Goal: Information Seeking & Learning: Learn about a topic

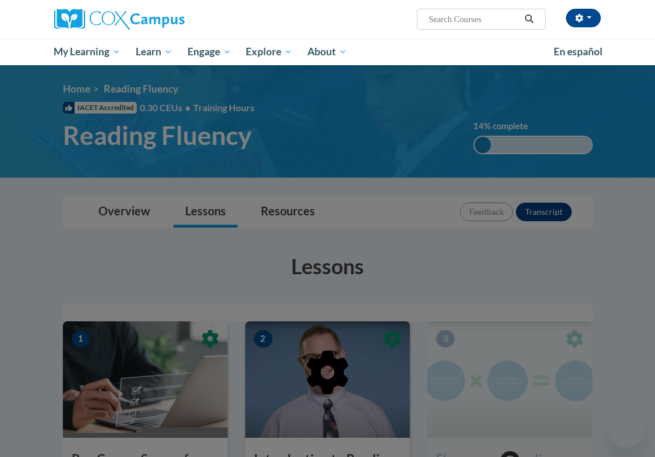
scroll to position [161, 0]
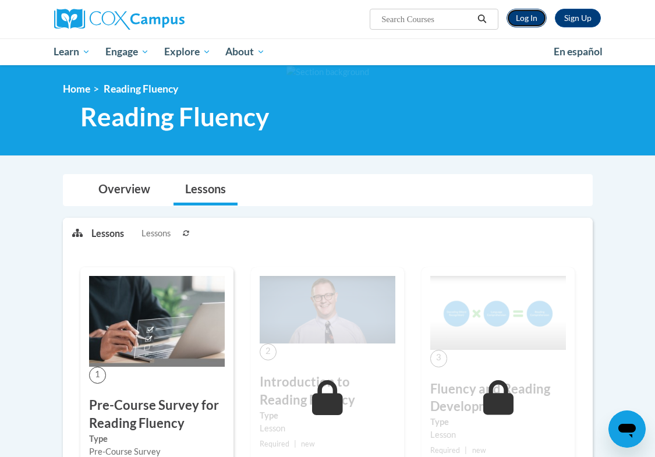
click at [526, 16] on link "Log In" at bounding box center [526, 18] width 40 height 19
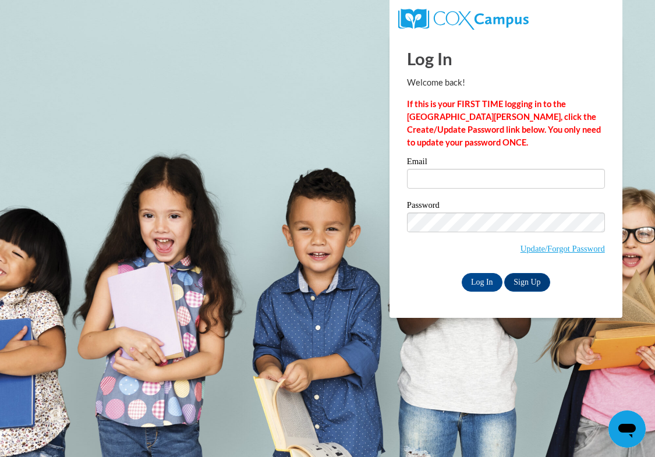
click at [460, 166] on label "Email" at bounding box center [506, 163] width 198 height 12
click at [460, 169] on input "Email" at bounding box center [506, 179] width 198 height 20
type input "jcboles@crimson.ua.edu"
click at [489, 286] on input "Log In" at bounding box center [482, 282] width 41 height 19
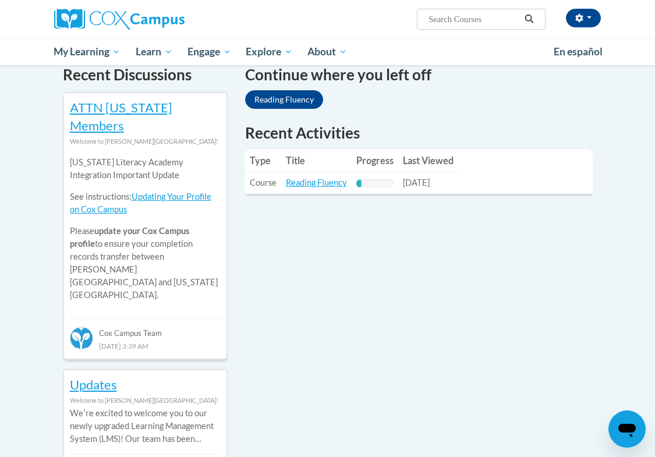
scroll to position [385, 0]
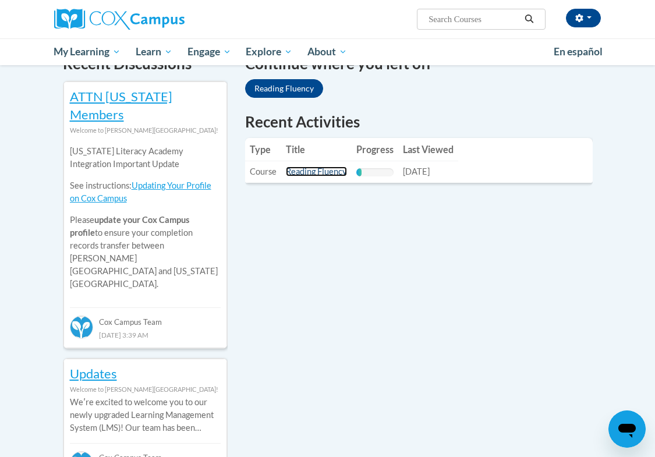
click at [318, 166] on link "Reading Fluency" at bounding box center [316, 171] width 61 height 10
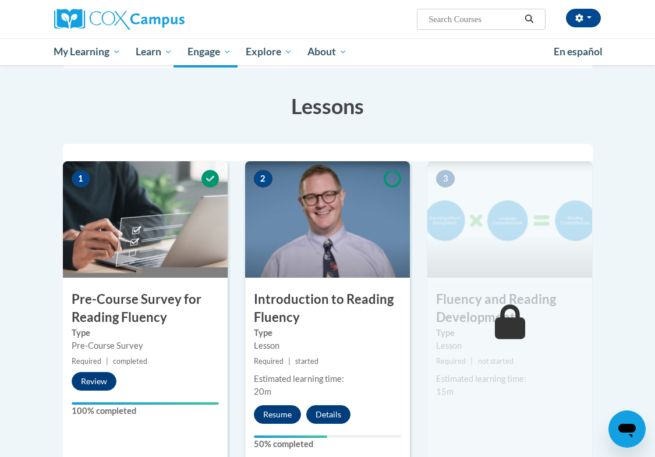
scroll to position [180, 0]
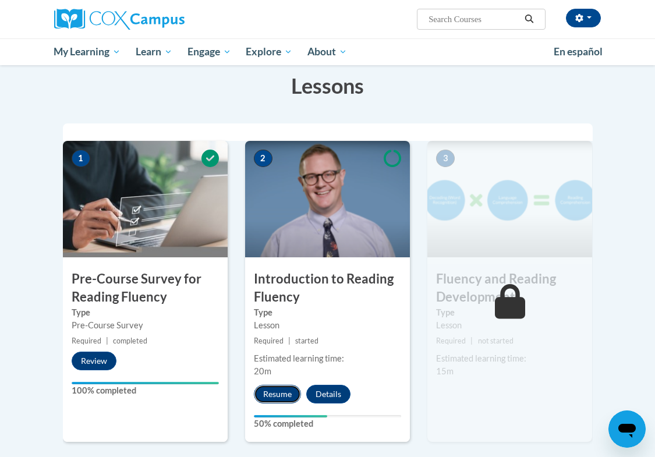
click at [288, 393] on button "Resume" at bounding box center [277, 394] width 47 height 19
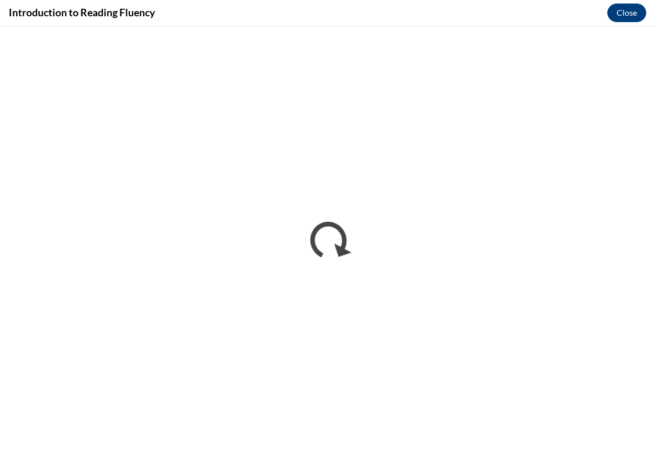
scroll to position [0, 0]
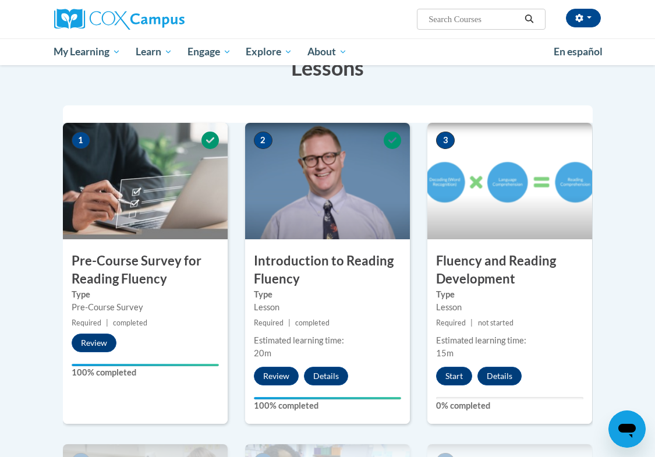
scroll to position [207, 0]
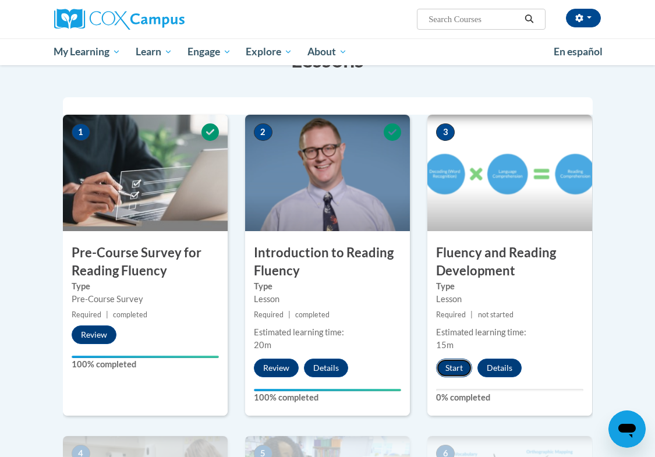
click at [456, 366] on button "Start" at bounding box center [454, 367] width 36 height 19
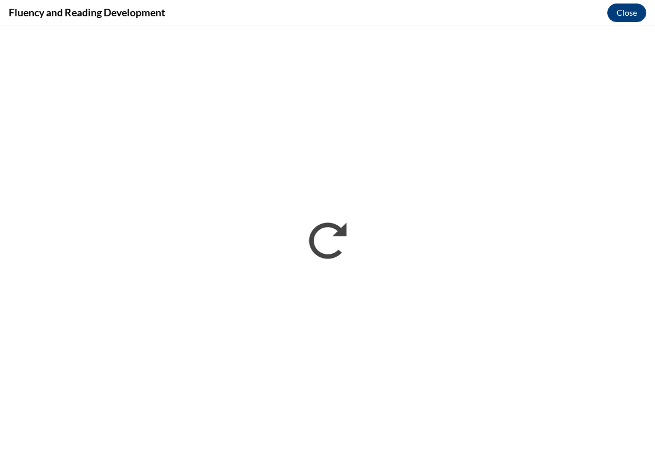
scroll to position [0, 0]
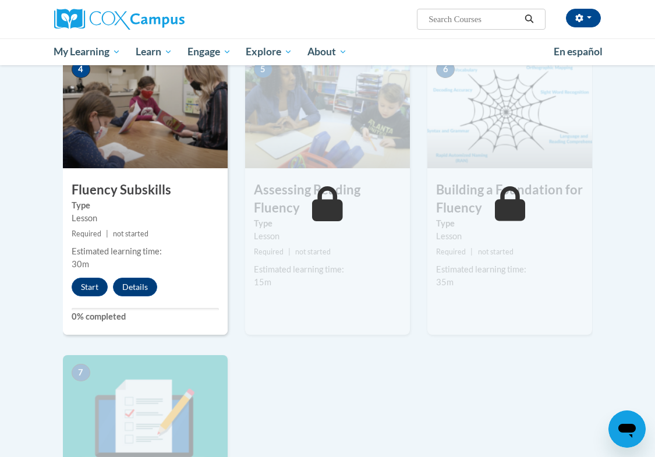
scroll to position [591, 0]
click at [98, 287] on button "Start" at bounding box center [90, 286] width 36 height 19
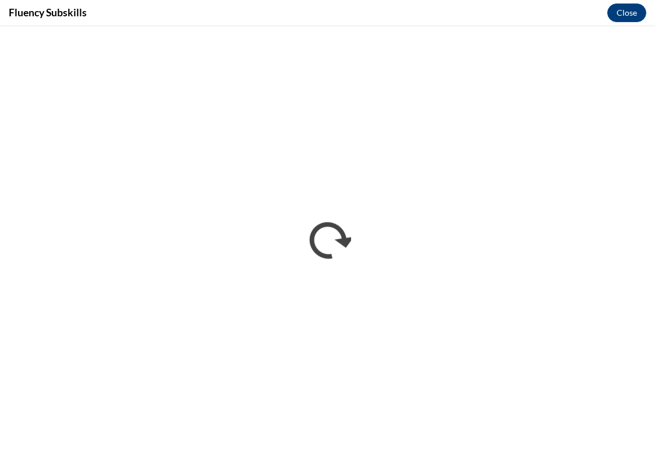
scroll to position [0, 0]
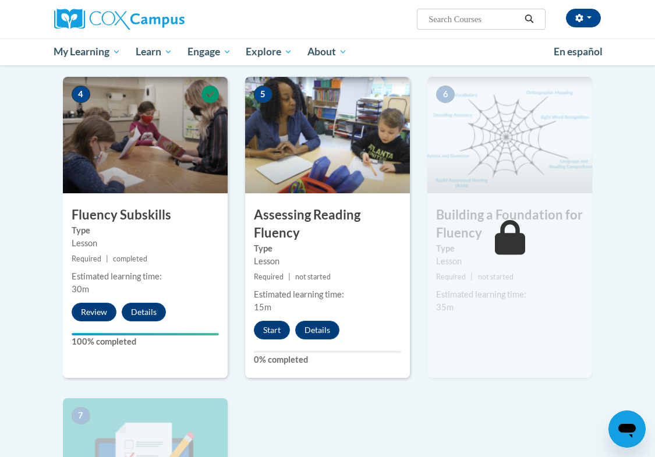
scroll to position [566, 0]
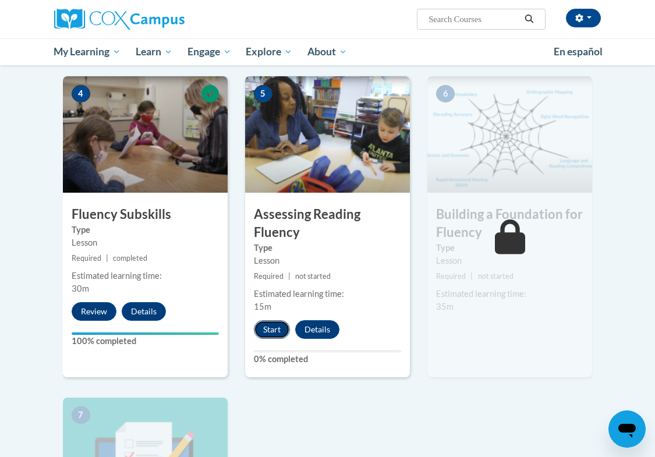
click at [281, 329] on button "Start" at bounding box center [272, 329] width 36 height 19
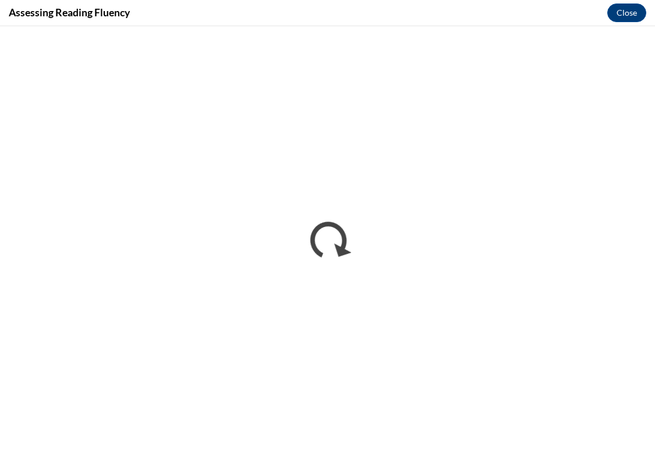
scroll to position [0, 0]
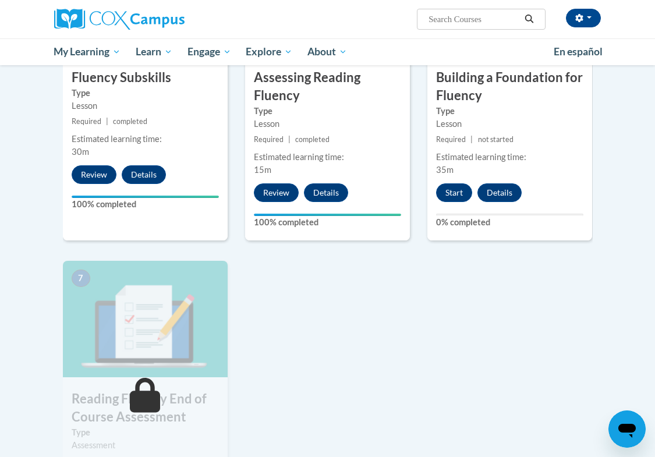
scroll to position [745, 0]
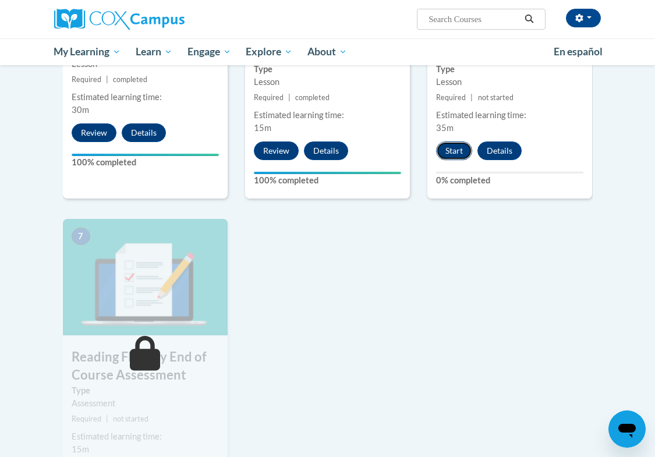
click at [466, 153] on button "Start" at bounding box center [454, 150] width 36 height 19
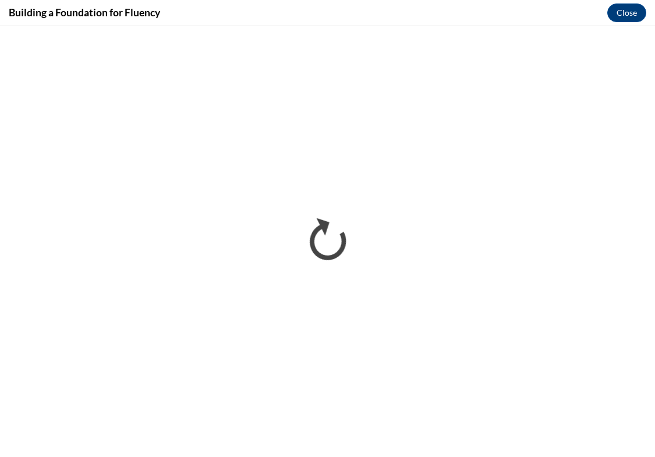
scroll to position [0, 0]
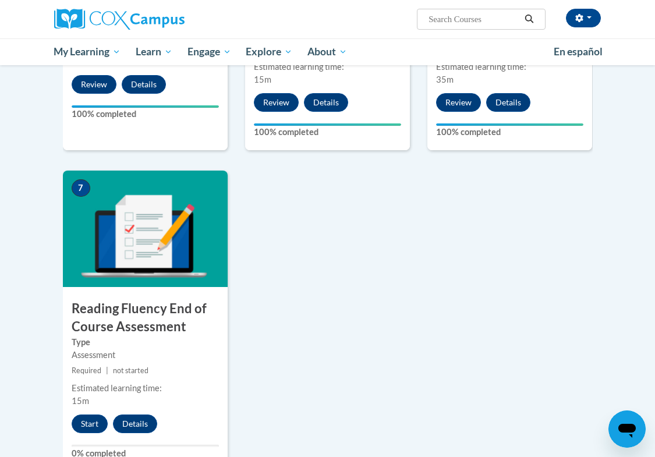
scroll to position [1023, 0]
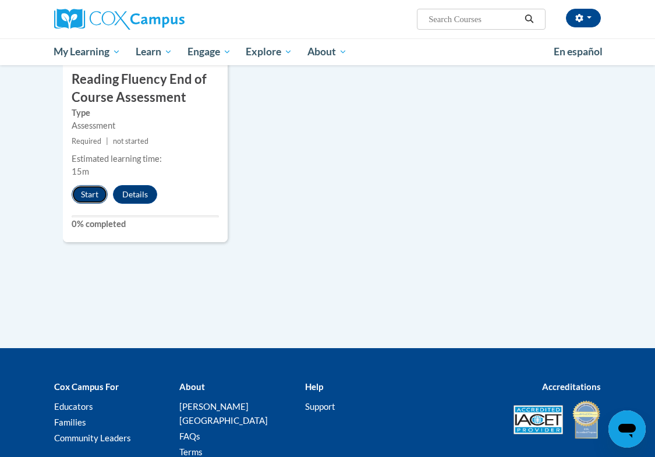
click at [98, 195] on button "Start" at bounding box center [90, 194] width 36 height 19
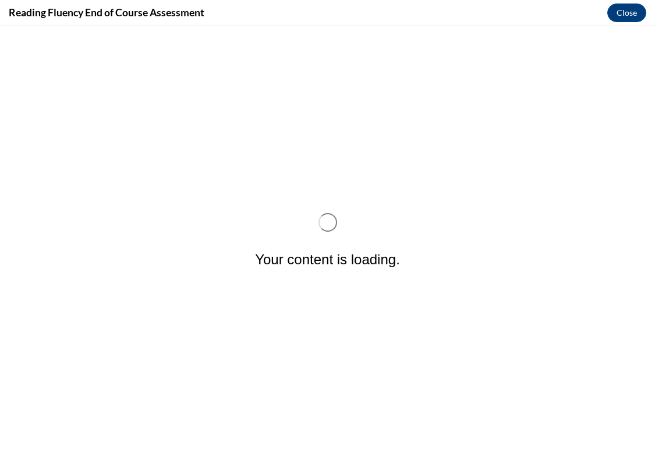
scroll to position [0, 0]
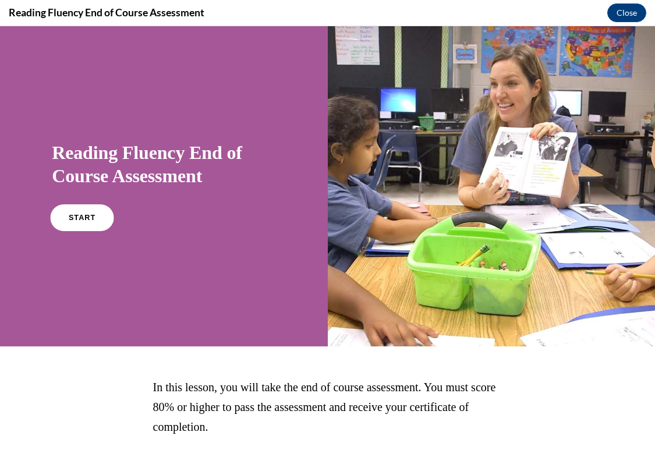
click at [92, 222] on link "START" at bounding box center [82, 217] width 63 height 27
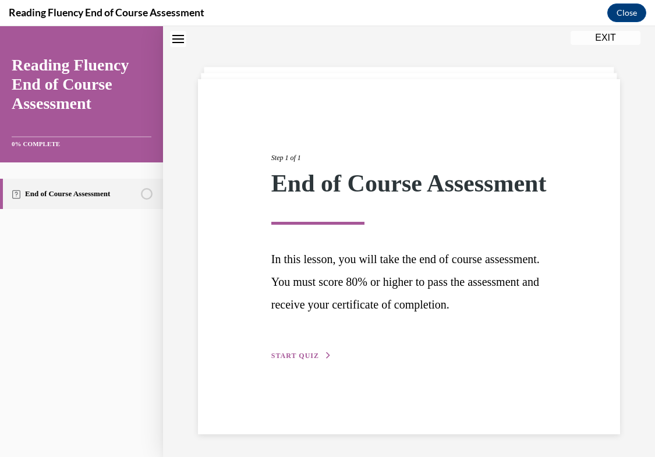
scroll to position [58, 0]
click at [303, 389] on div "Step 1 of 1 End of Course Assessment In this lesson, you will take the end of c…" at bounding box center [409, 256] width 422 height 355
click at [303, 359] on span "START QUIZ" at bounding box center [295, 355] width 48 height 8
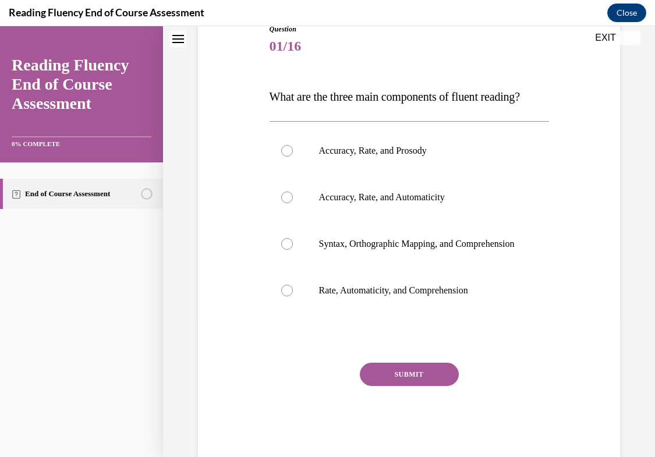
scroll to position [141, 0]
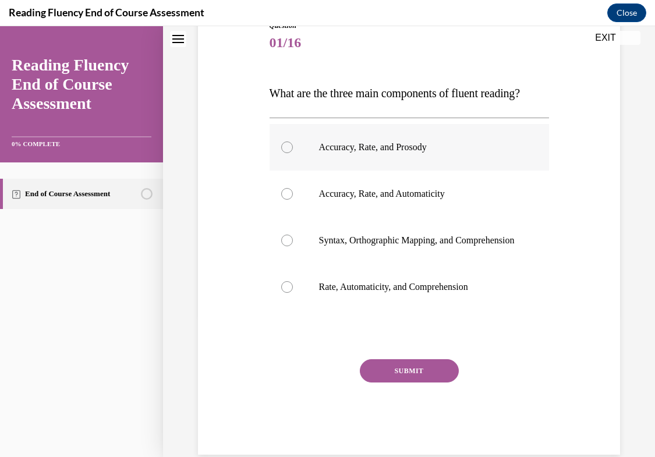
click at [378, 171] on label "Accuracy, Rate, and Prosody" at bounding box center [408, 147] width 279 height 47
click at [293, 153] on input "Accuracy, Rate, and Prosody" at bounding box center [287, 147] width 12 height 12
radio input "true"
click at [389, 382] on button "SUBMIT" at bounding box center [409, 370] width 99 height 23
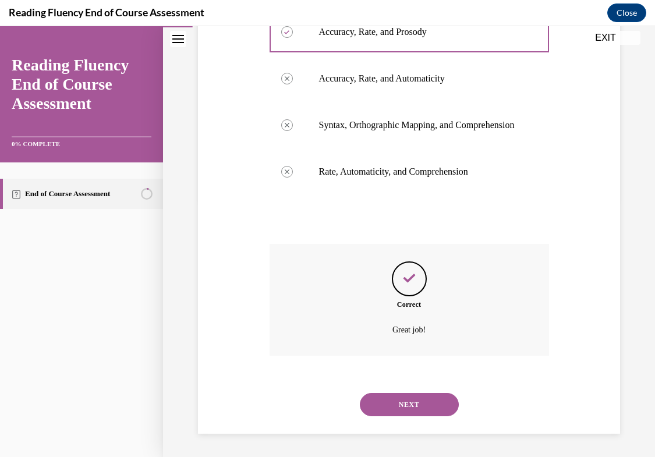
click at [393, 405] on button "NEXT" at bounding box center [409, 404] width 99 height 23
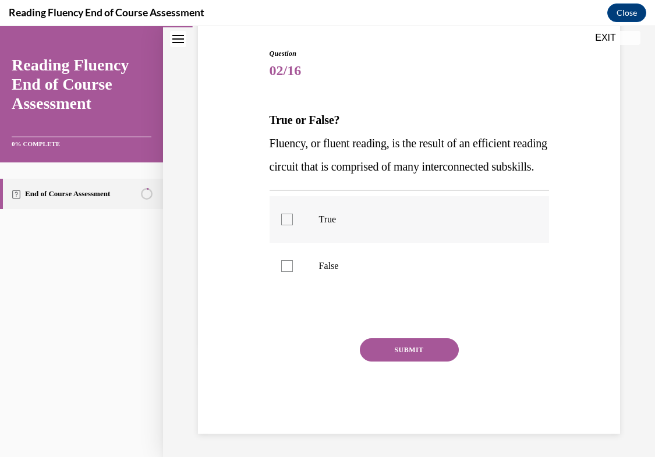
click at [372, 225] on p "True" at bounding box center [419, 220] width 201 height 12
click at [293, 225] on input "True" at bounding box center [287, 220] width 12 height 12
checkbox input "true"
click at [372, 261] on label "False" at bounding box center [408, 266] width 279 height 47
click at [293, 261] on input "False" at bounding box center [287, 266] width 12 height 12
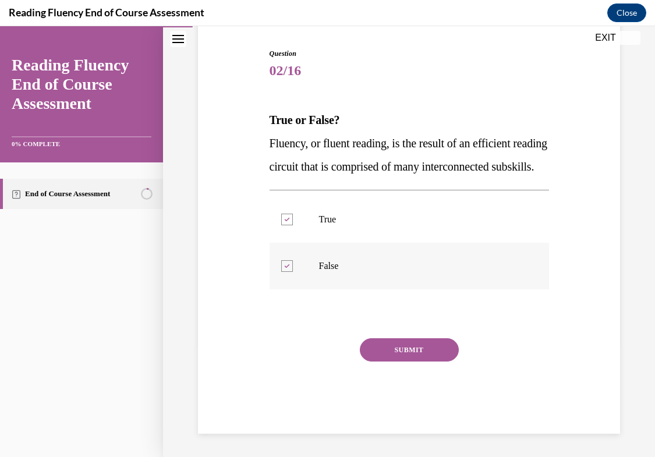
click at [372, 263] on label "False" at bounding box center [408, 266] width 279 height 47
click at [293, 263] on input "False" at bounding box center [287, 266] width 12 height 12
checkbox input "false"
click at [379, 357] on button "SUBMIT" at bounding box center [409, 349] width 99 height 23
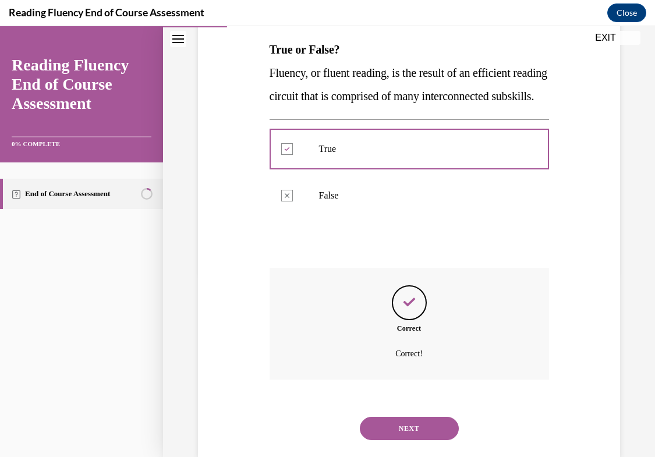
scroll to position [231, 0]
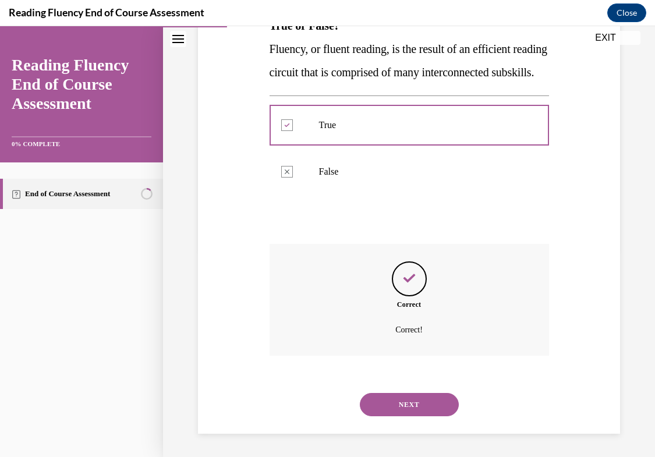
click at [395, 400] on button "NEXT" at bounding box center [409, 404] width 99 height 23
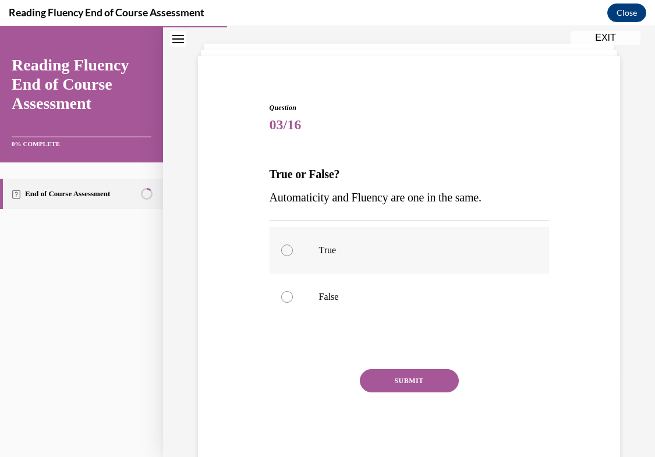
scroll to position [62, 0]
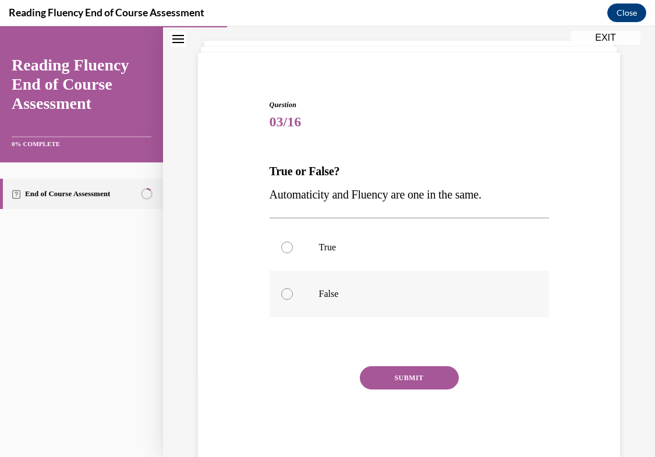
click at [378, 290] on p "False" at bounding box center [419, 294] width 201 height 12
click at [293, 290] on input "False" at bounding box center [287, 294] width 12 height 12
radio input "true"
click at [396, 375] on button "SUBMIT" at bounding box center [409, 377] width 99 height 23
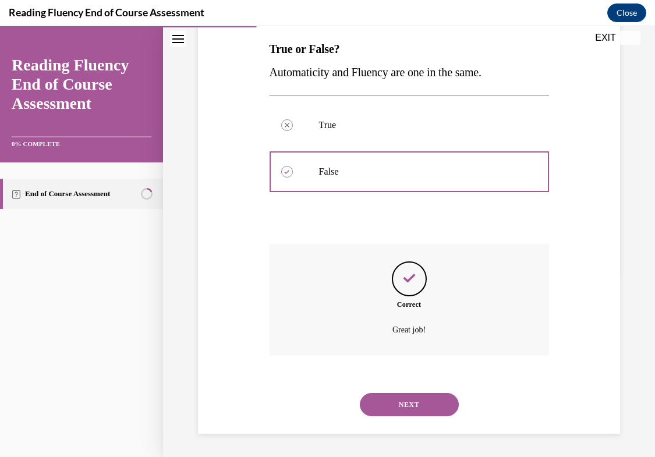
click at [403, 408] on button "NEXT" at bounding box center [409, 404] width 99 height 23
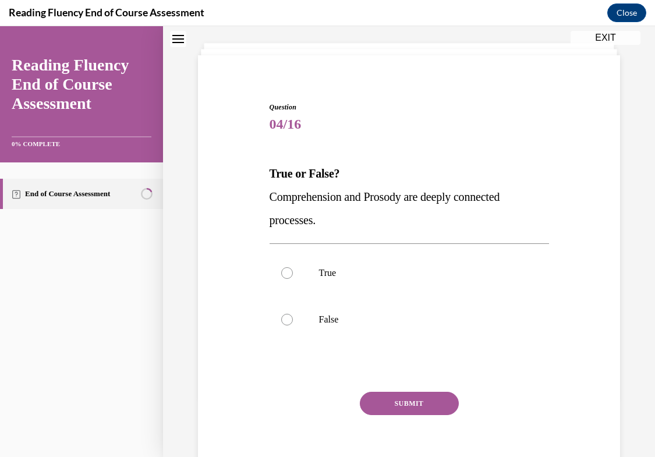
scroll to position [36, 0]
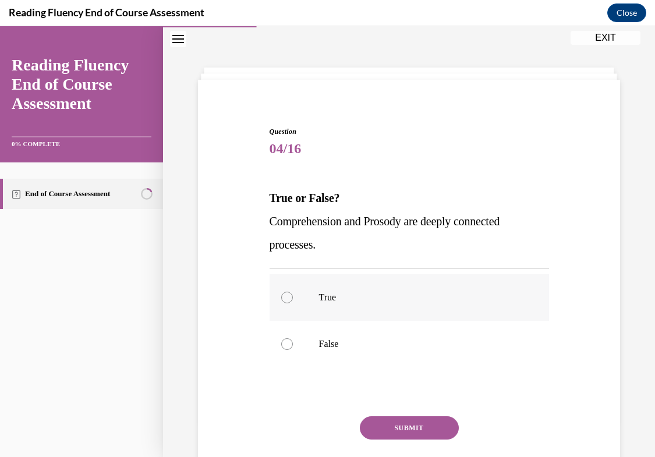
click at [378, 303] on label "True" at bounding box center [408, 297] width 279 height 47
click at [293, 303] on input "True" at bounding box center [287, 298] width 12 height 12
radio input "true"
click at [402, 423] on button "SUBMIT" at bounding box center [409, 427] width 99 height 23
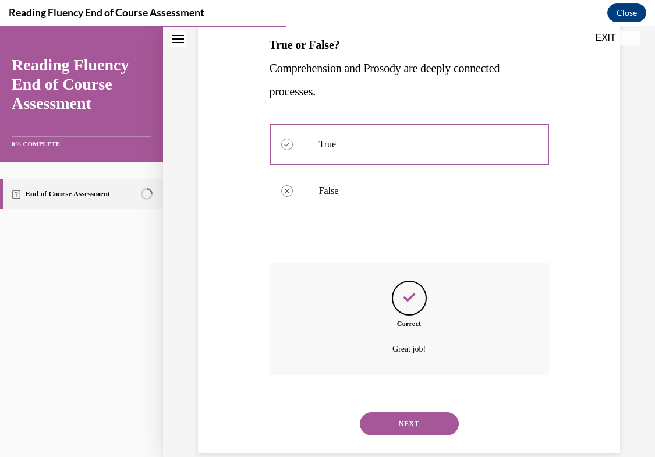
scroll to position [208, 0]
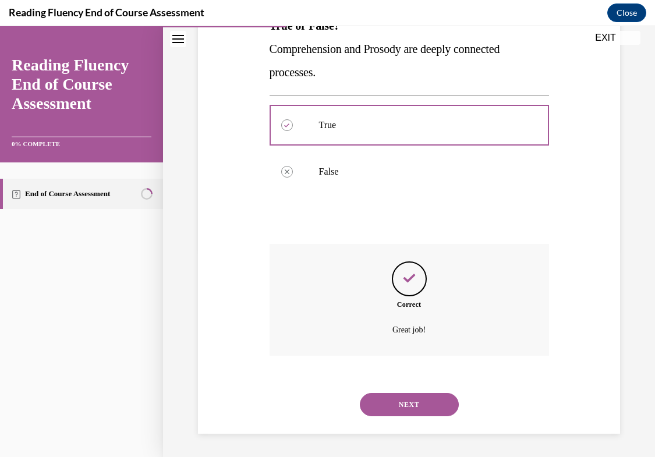
click at [402, 423] on div "NEXT" at bounding box center [408, 404] width 279 height 47
click at [402, 410] on button "NEXT" at bounding box center [409, 404] width 99 height 23
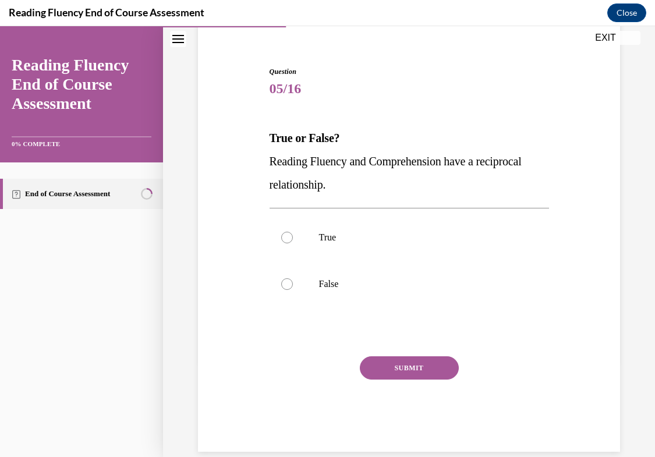
scroll to position [113, 0]
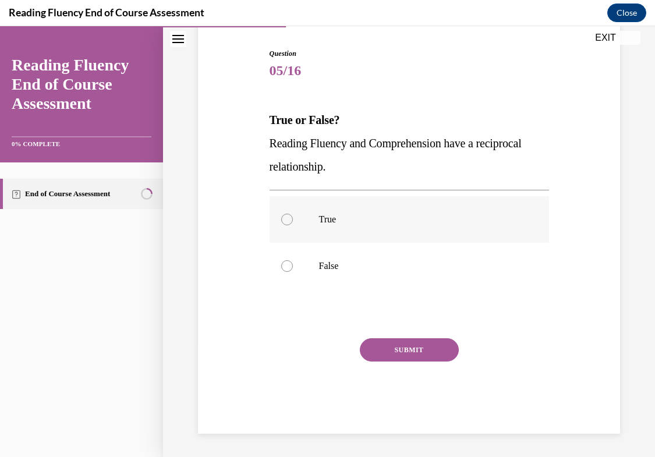
click at [353, 228] on label "True" at bounding box center [408, 219] width 279 height 47
click at [293, 225] on input "True" at bounding box center [287, 220] width 12 height 12
radio input "true"
click at [388, 350] on button "SUBMIT" at bounding box center [409, 349] width 99 height 23
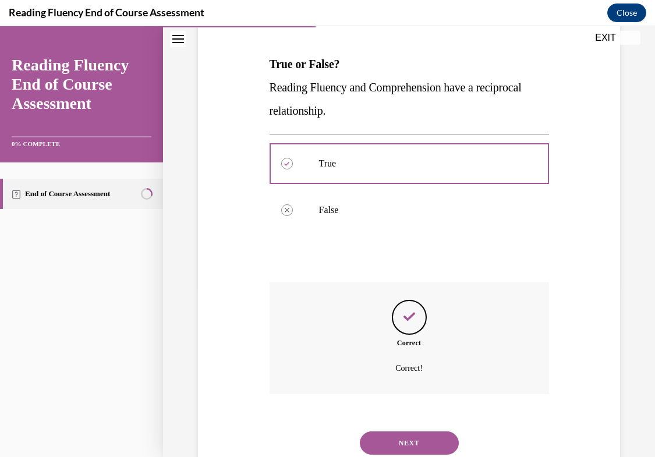
scroll to position [208, 0]
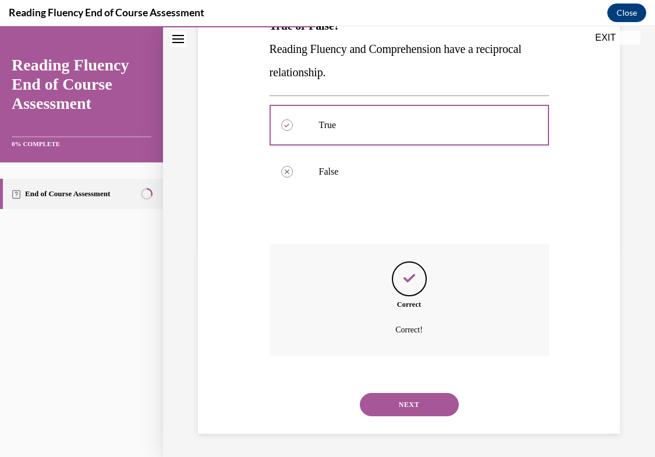
click at [399, 388] on div "NEXT" at bounding box center [408, 404] width 279 height 47
click at [400, 398] on button "NEXT" at bounding box center [409, 404] width 99 height 23
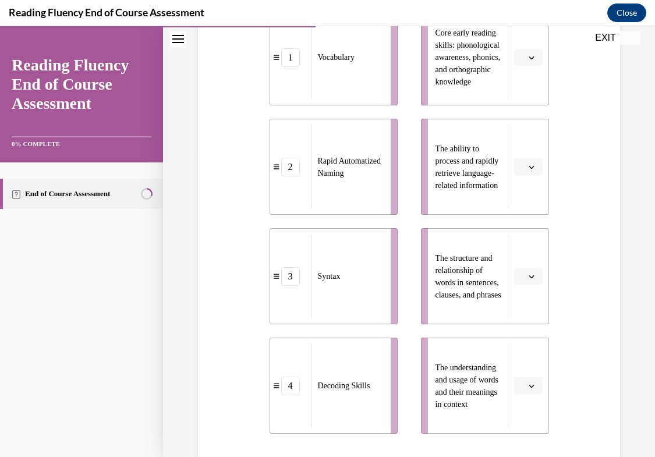
scroll to position [312, 0]
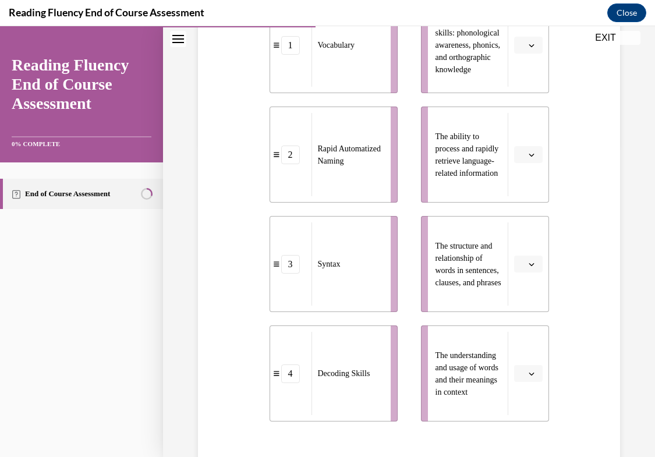
click at [530, 372] on icon "button" at bounding box center [531, 374] width 6 height 6
click at [524, 272] on span "1" at bounding box center [523, 276] width 4 height 9
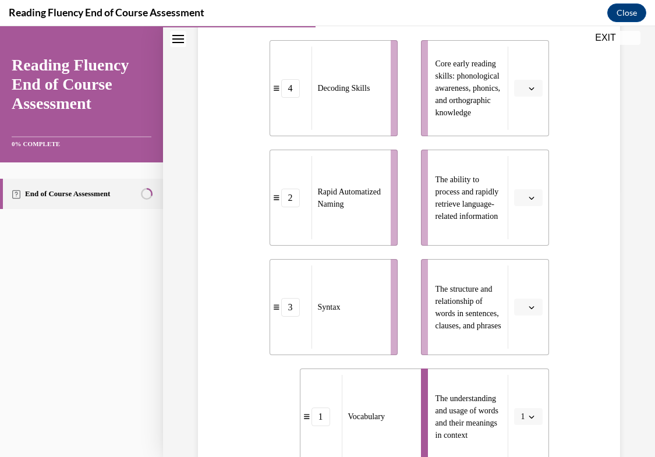
scroll to position [255, 0]
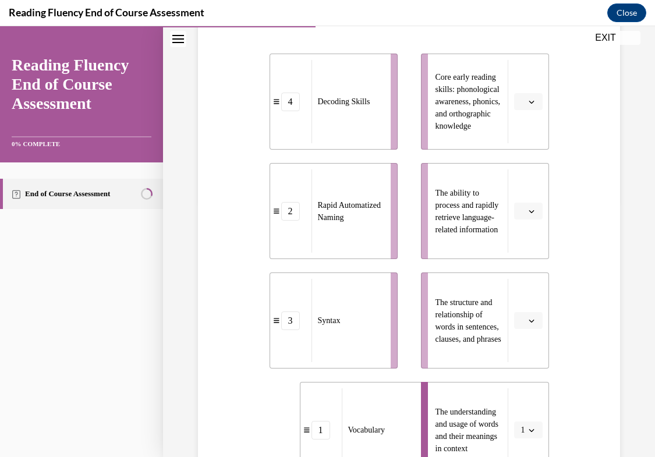
click at [521, 206] on span "Please select an option" at bounding box center [523, 211] width 4 height 12
click at [525, 280] on span "2" at bounding box center [523, 283] width 4 height 9
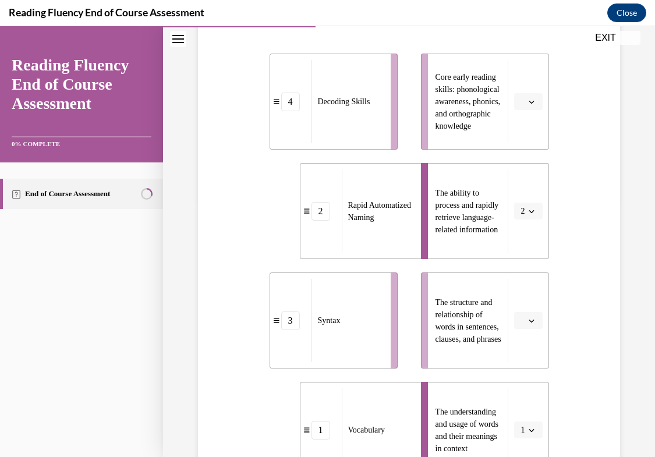
click at [527, 101] on span "button" at bounding box center [531, 102] width 8 height 8
click at [528, 221] on div "4" at bounding box center [526, 220] width 29 height 23
click at [532, 320] on icon "button" at bounding box center [530, 321] width 5 height 3
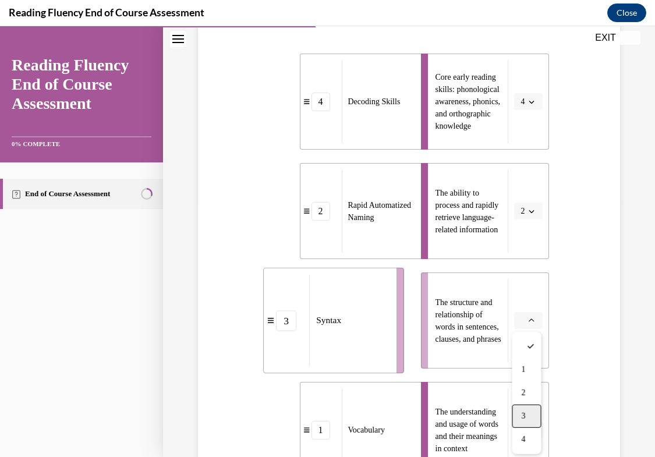
click at [531, 421] on div "3" at bounding box center [526, 415] width 29 height 23
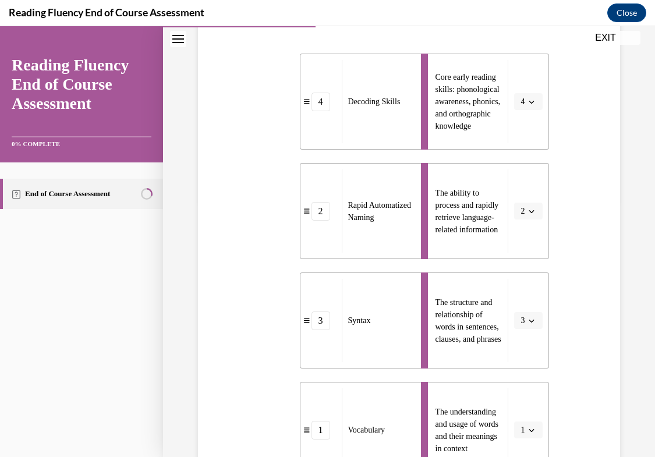
scroll to position [444, 0]
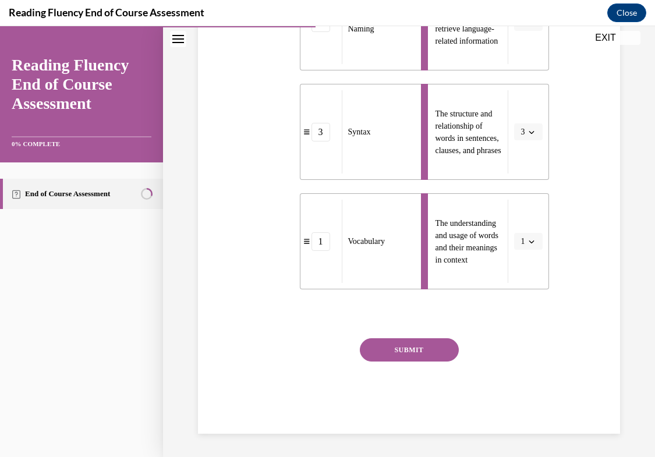
click at [432, 352] on button "SUBMIT" at bounding box center [409, 349] width 99 height 23
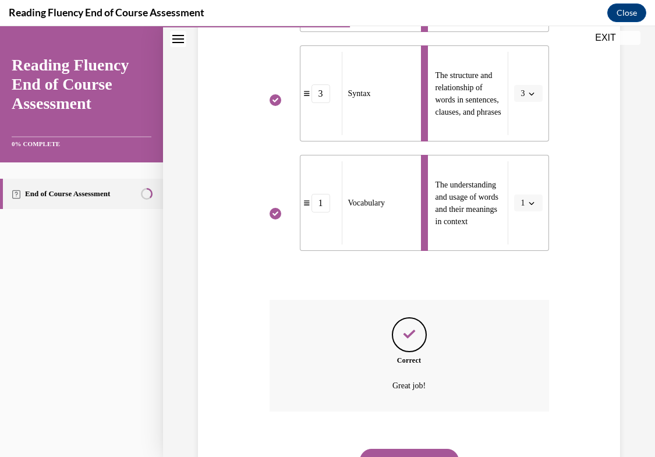
scroll to position [538, 0]
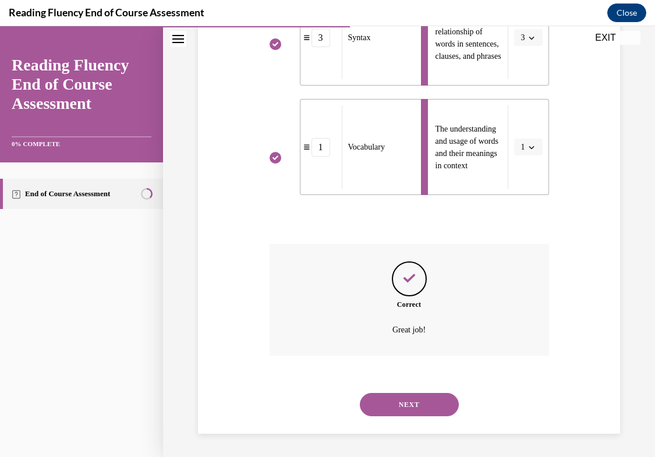
click at [418, 397] on button "NEXT" at bounding box center [409, 404] width 99 height 23
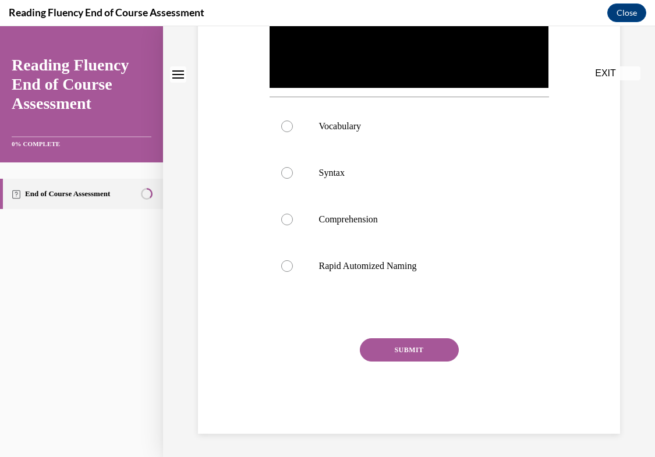
scroll to position [0, 0]
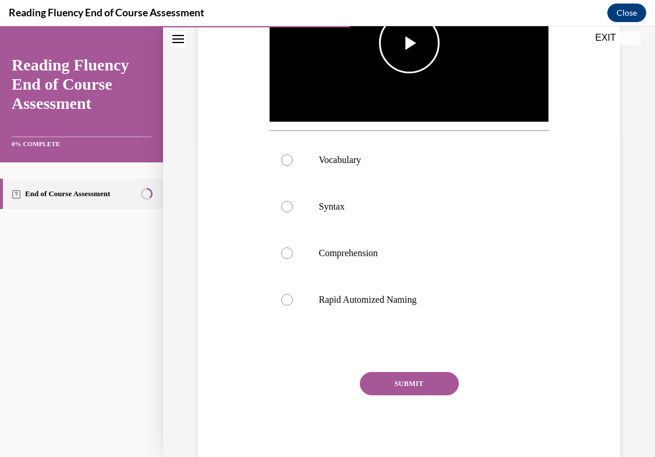
click at [409, 43] on span "Video player" at bounding box center [409, 43] width 0 height 0
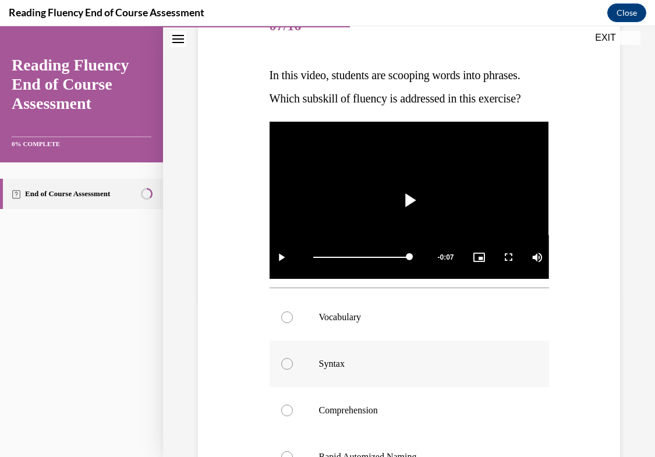
scroll to position [148, 0]
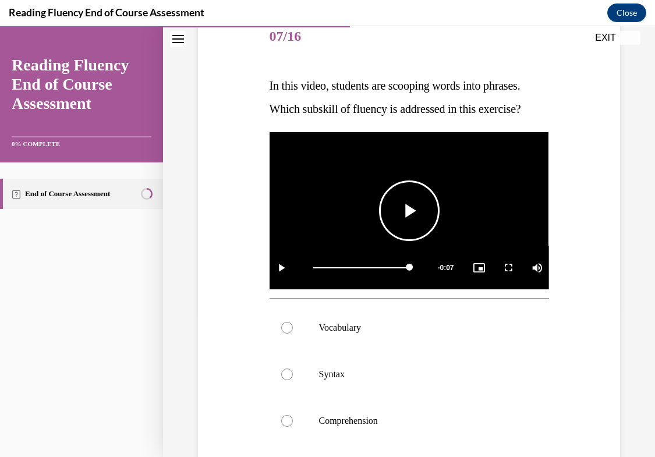
click at [409, 211] on span "Video player" at bounding box center [409, 211] width 0 height 0
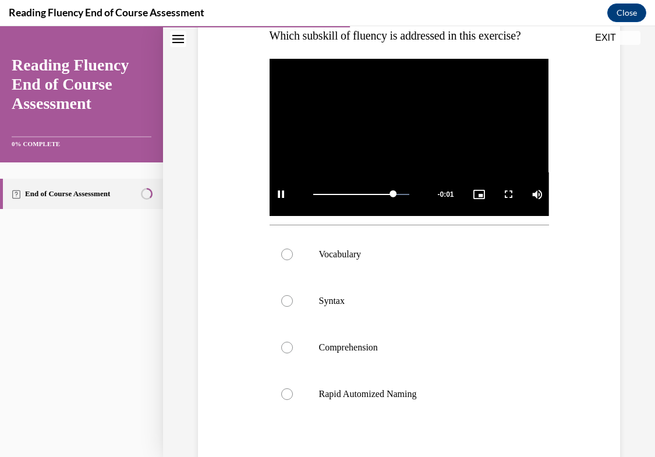
scroll to position [222, 0]
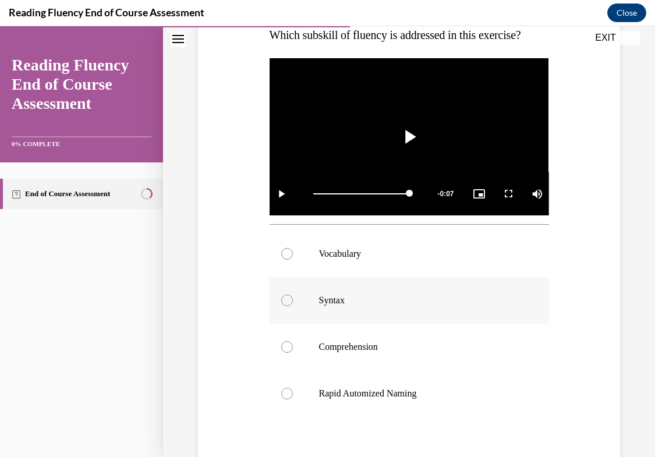
click at [396, 322] on label "Syntax" at bounding box center [408, 300] width 279 height 47
click at [293, 306] on input "Syntax" at bounding box center [287, 300] width 12 height 12
radio input "true"
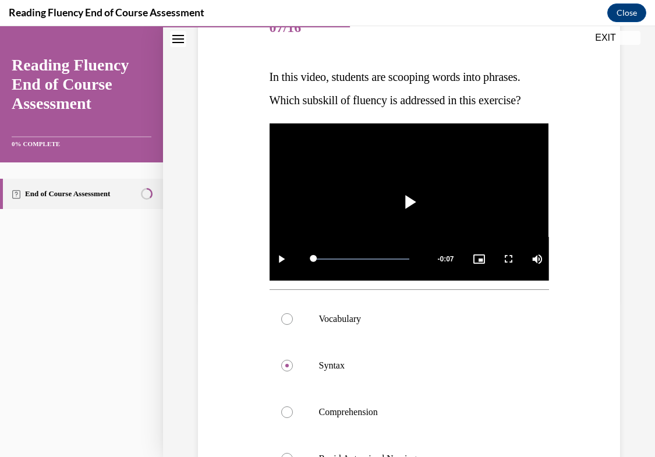
scroll to position [150, 0]
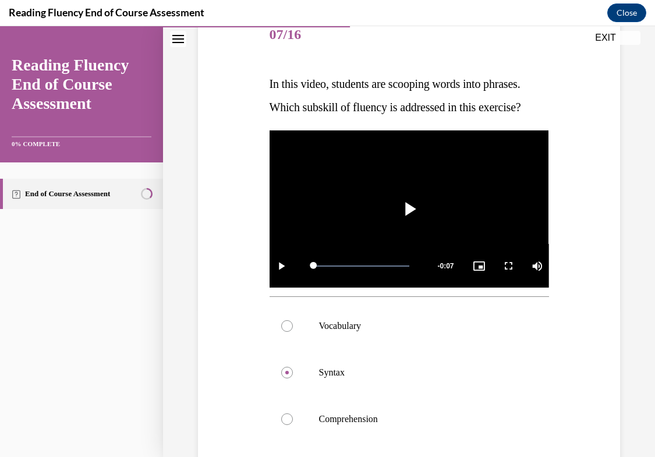
drag, startPoint x: 268, startPoint y: 81, endPoint x: 552, endPoint y: 106, distance: 285.1
click at [552, 106] on div "Question 07/16 In this video, students are scooping words into phrases. Which s…" at bounding box center [409, 305] width 428 height 656
copy span "In this video, students are scooping words into phrases. Which subskill of flue…"
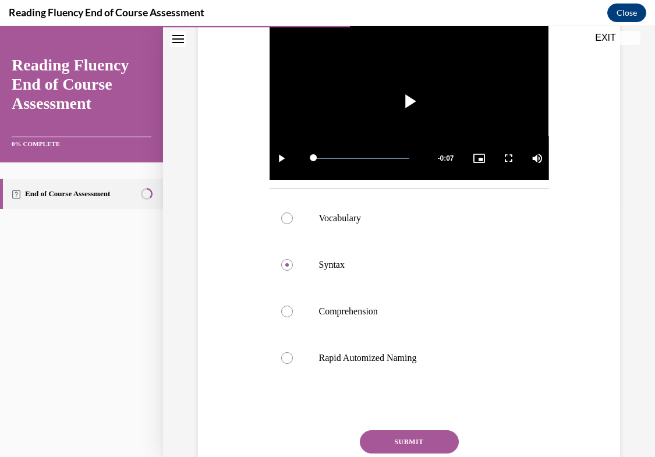
scroll to position [349, 0]
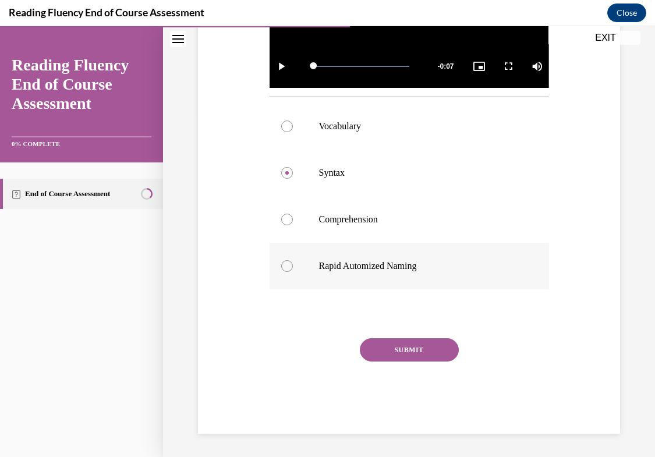
click at [328, 253] on label "Rapid Automized Naming" at bounding box center [408, 266] width 279 height 47
click at [293, 260] on input "Rapid Automized Naming" at bounding box center [287, 266] width 12 height 12
radio input "true"
click at [393, 345] on button "SUBMIT" at bounding box center [409, 349] width 99 height 23
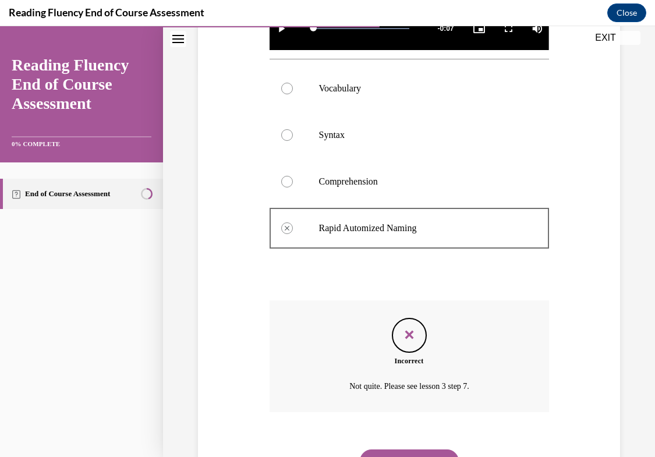
scroll to position [443, 0]
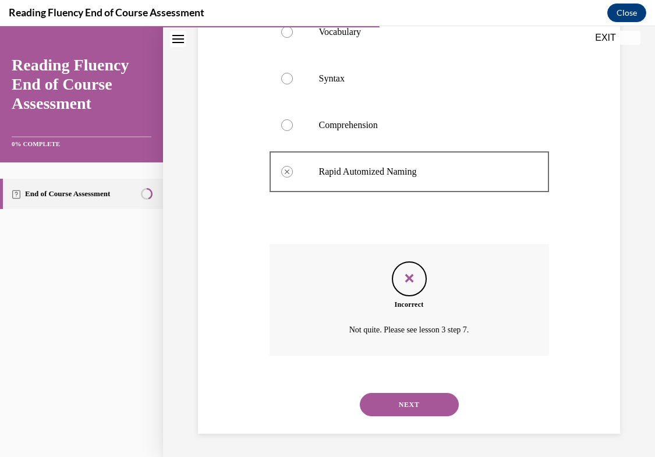
click at [406, 399] on button "NEXT" at bounding box center [409, 404] width 99 height 23
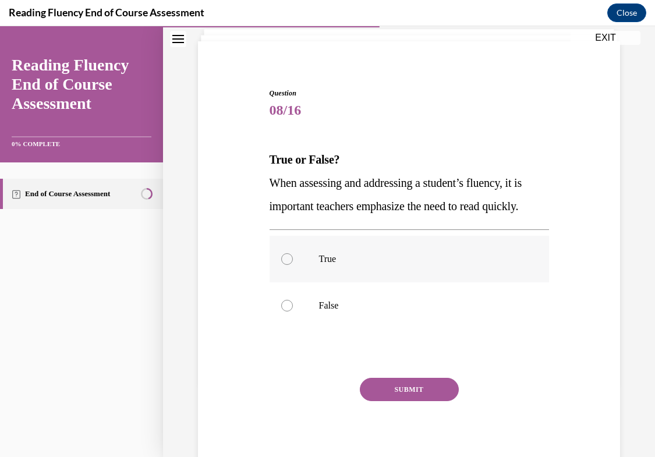
scroll to position [91, 0]
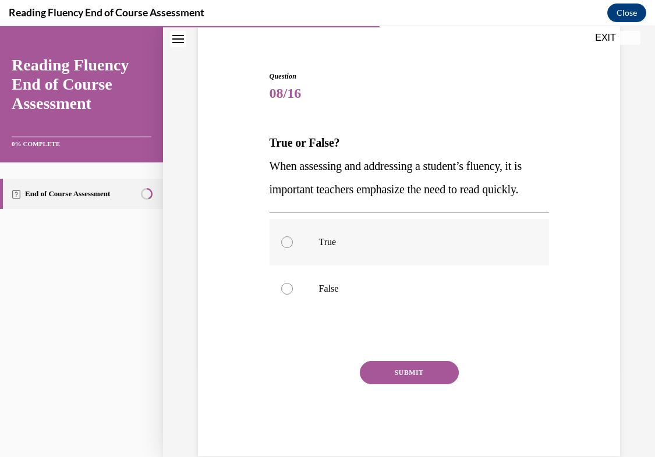
click at [385, 262] on label "True" at bounding box center [408, 242] width 279 height 47
click at [293, 248] on input "True" at bounding box center [287, 242] width 12 height 12
radio input "true"
click at [364, 286] on p "False" at bounding box center [419, 289] width 201 height 12
click at [293, 286] on input "False" at bounding box center [287, 289] width 12 height 12
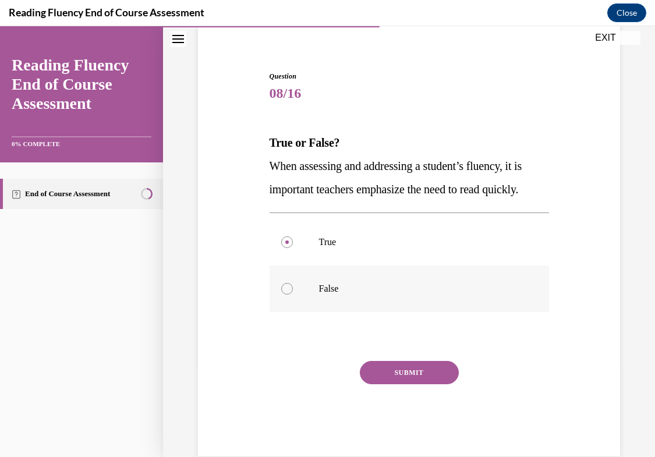
radio input "true"
click at [399, 367] on button "SUBMIT" at bounding box center [409, 372] width 99 height 23
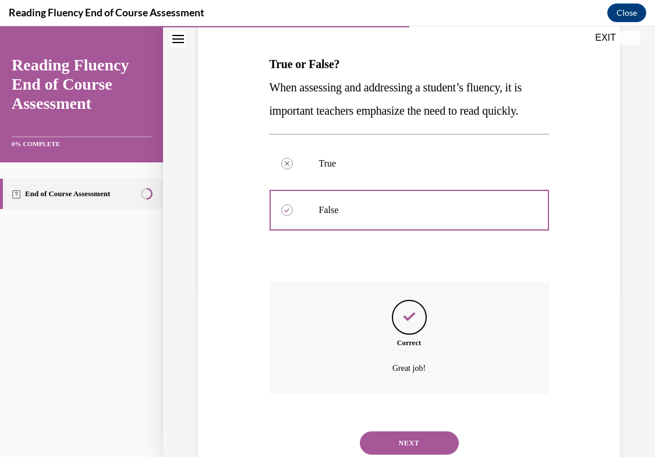
scroll to position [208, 0]
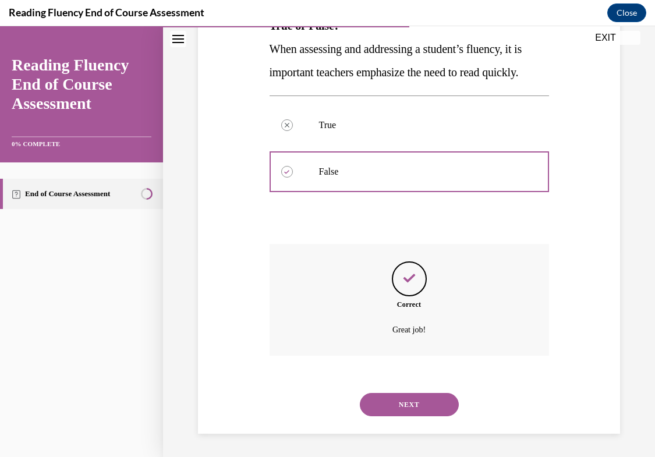
click at [405, 392] on div "NEXT" at bounding box center [408, 404] width 279 height 47
click at [404, 400] on button "NEXT" at bounding box center [409, 404] width 99 height 23
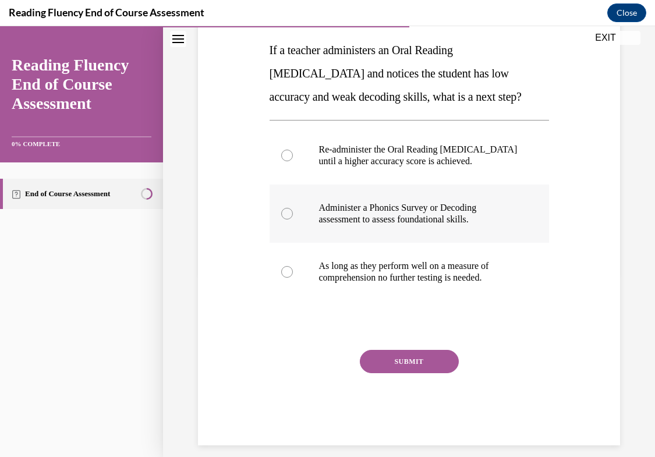
scroll to position [187, 0]
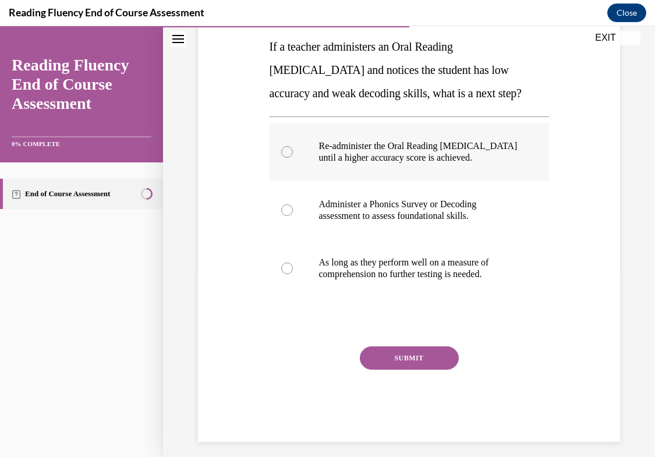
click at [407, 164] on p "Re-administer the Oral Reading Fluency assessment until a higher accuracy score…" at bounding box center [419, 151] width 201 height 23
click at [293, 158] on input "Re-administer the Oral Reading Fluency assessment until a higher accuracy score…" at bounding box center [287, 152] width 12 height 12
radio input "true"
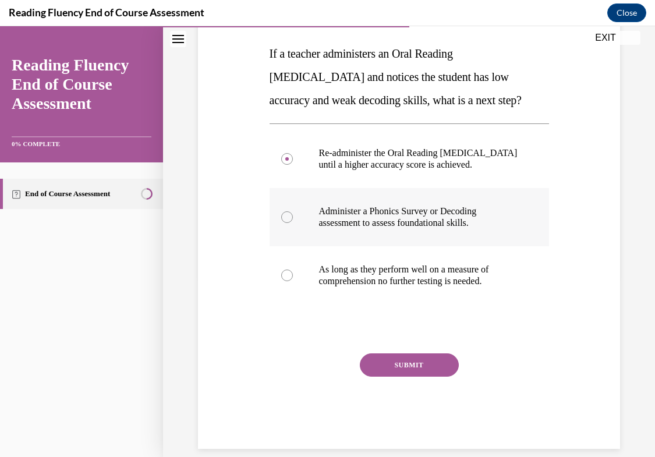
scroll to position [176, 0]
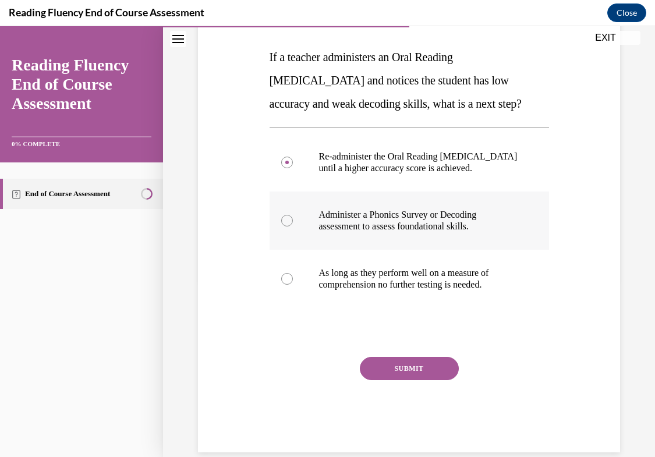
click at [400, 223] on p "Administer a Phonics Survey or Decoding assessment to assess foundational skill…" at bounding box center [419, 220] width 201 height 23
click at [293, 223] on input "Administer a Phonics Survey or Decoding assessment to assess foundational skill…" at bounding box center [287, 221] width 12 height 12
radio input "true"
click at [406, 380] on button "SUBMIT" at bounding box center [409, 368] width 99 height 23
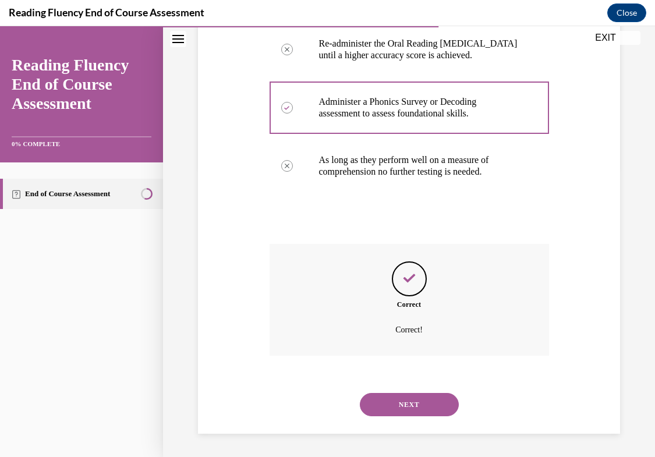
click at [409, 406] on button "NEXT" at bounding box center [409, 404] width 99 height 23
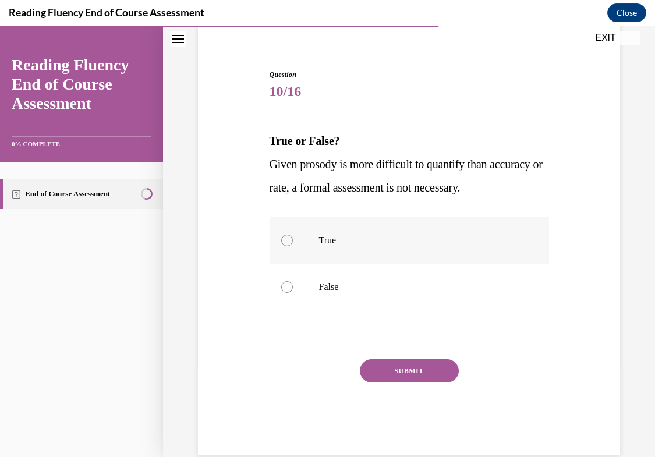
scroll to position [113, 0]
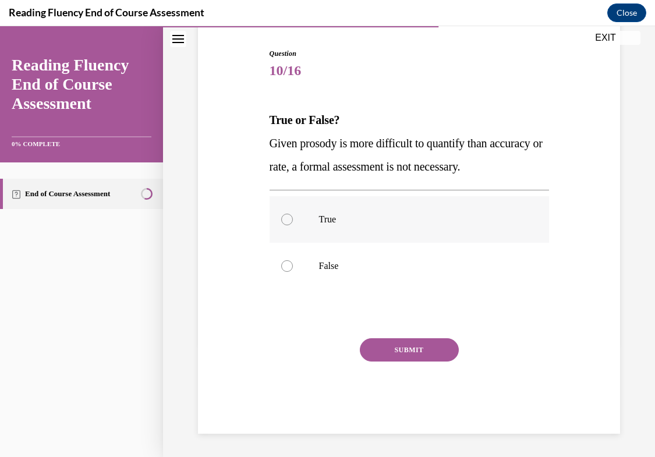
click at [378, 211] on label "True" at bounding box center [408, 219] width 279 height 47
click at [293, 214] on input "True" at bounding box center [287, 220] width 12 height 12
radio input "true"
click at [374, 257] on label "False" at bounding box center [408, 266] width 279 height 47
click at [293, 260] on input "False" at bounding box center [287, 266] width 12 height 12
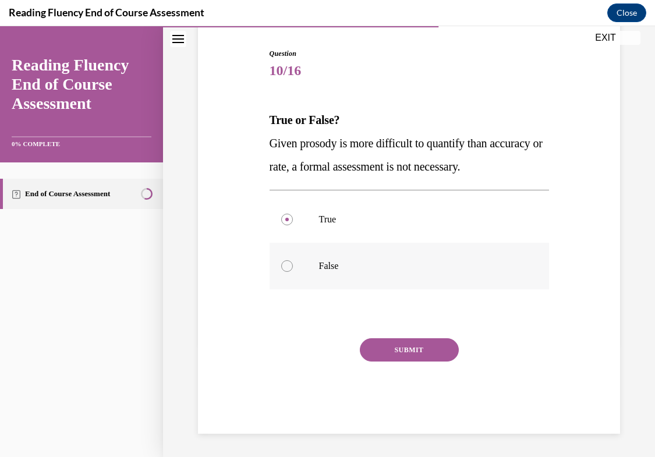
radio input "true"
click at [401, 351] on button "SUBMIT" at bounding box center [409, 349] width 99 height 23
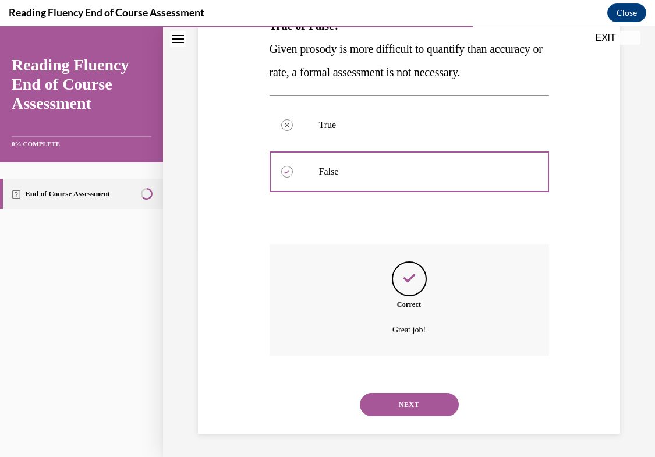
click at [400, 397] on button "NEXT" at bounding box center [409, 404] width 99 height 23
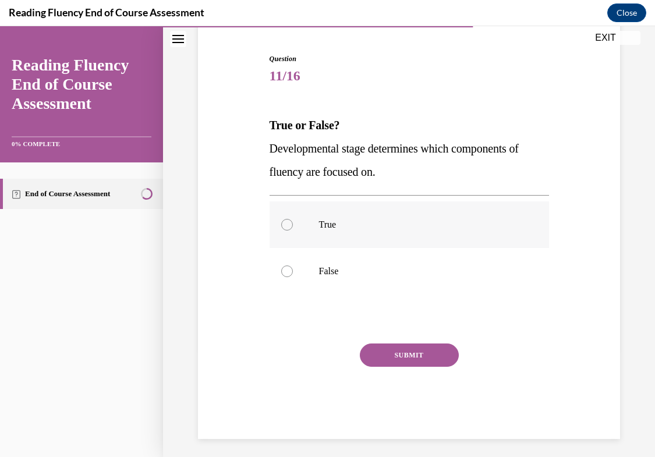
scroll to position [112, 0]
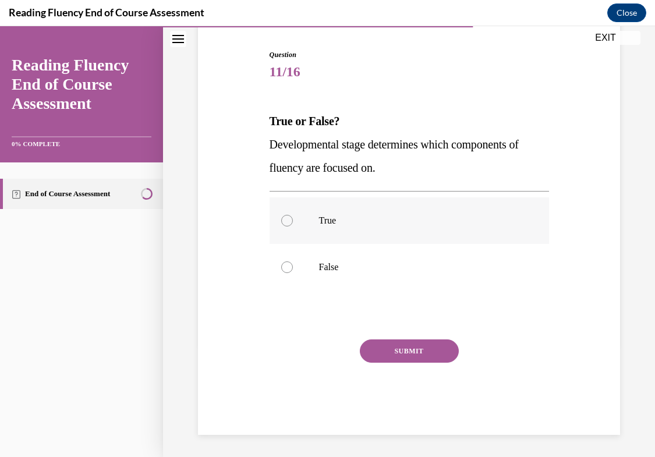
click at [377, 231] on label "True" at bounding box center [408, 220] width 279 height 47
click at [293, 226] on input "True" at bounding box center [287, 221] width 12 height 12
radio input "true"
click at [410, 345] on button "SUBMIT" at bounding box center [409, 350] width 99 height 23
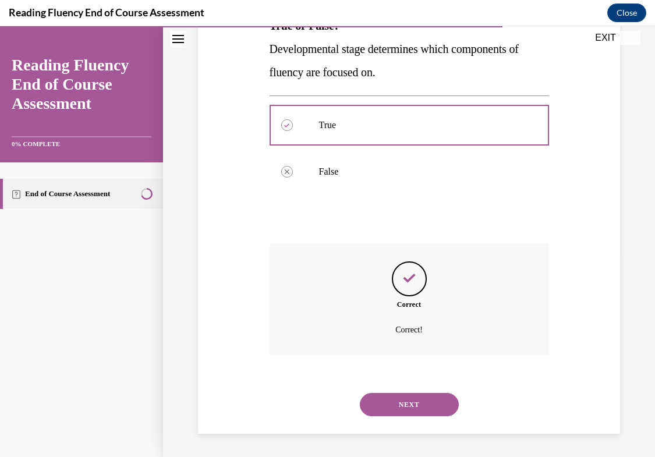
click at [418, 409] on button "NEXT" at bounding box center [409, 404] width 99 height 23
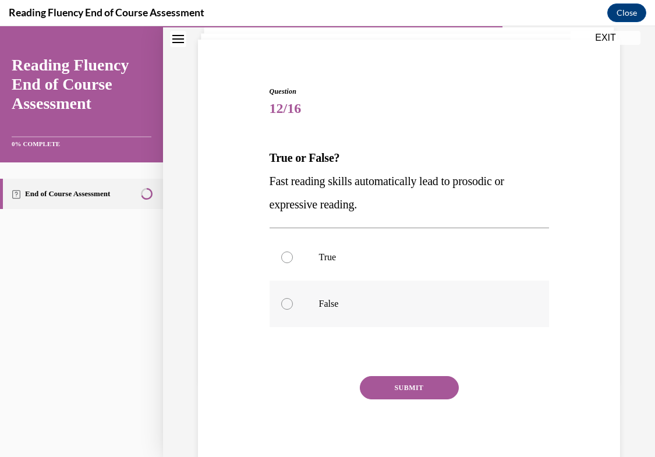
scroll to position [113, 0]
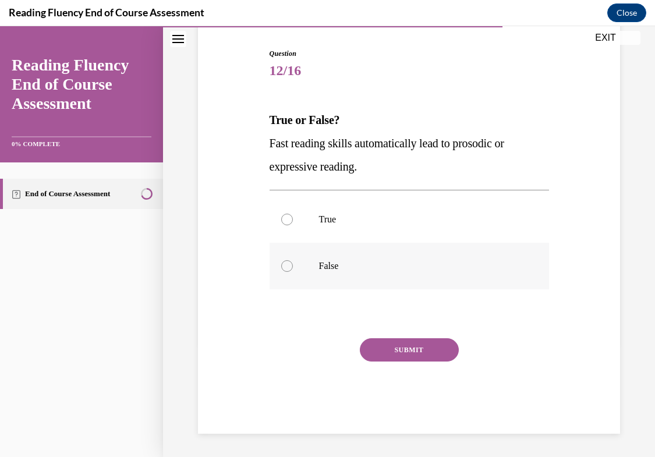
click at [398, 255] on label "False" at bounding box center [408, 266] width 279 height 47
click at [293, 260] on input "False" at bounding box center [287, 266] width 12 height 12
radio input "true"
click at [407, 358] on button "SUBMIT" at bounding box center [409, 349] width 99 height 23
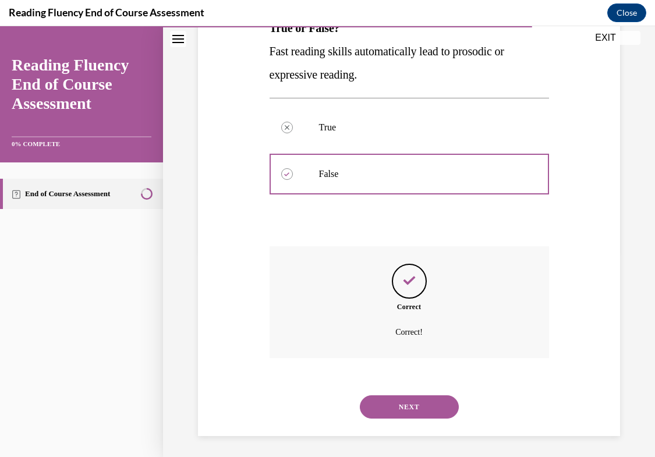
scroll to position [208, 0]
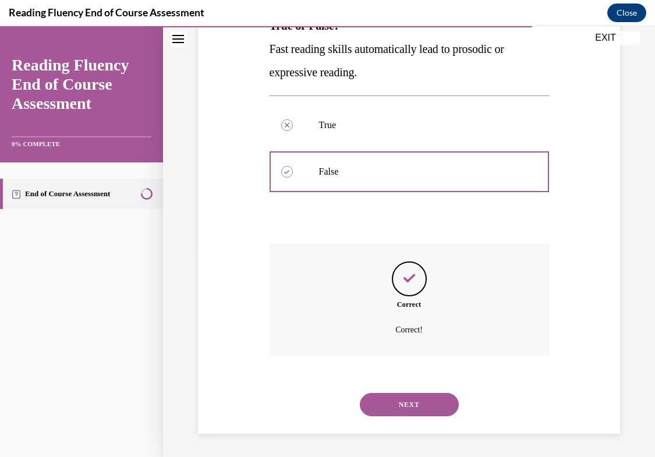
click at [410, 420] on div "NEXT" at bounding box center [408, 404] width 279 height 47
click at [410, 407] on button "NEXT" at bounding box center [409, 404] width 99 height 23
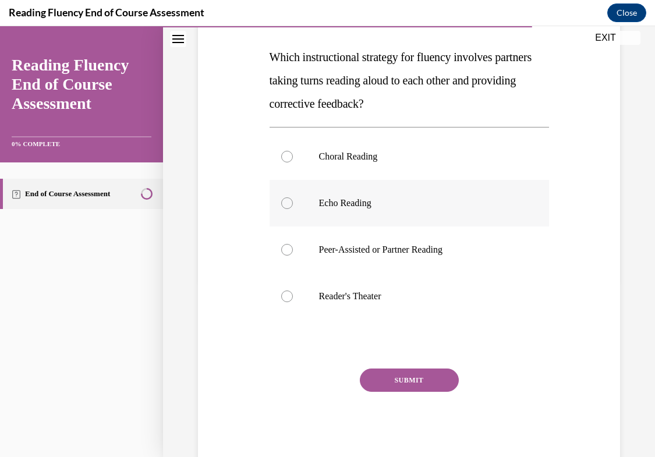
scroll to position [176, 0]
click at [388, 244] on p "Peer-Assisted or Partner Reading" at bounding box center [419, 250] width 201 height 12
click at [293, 244] on input "Peer-Assisted or Partner Reading" at bounding box center [287, 250] width 12 height 12
radio input "true"
click at [416, 389] on button "SUBMIT" at bounding box center [409, 380] width 99 height 23
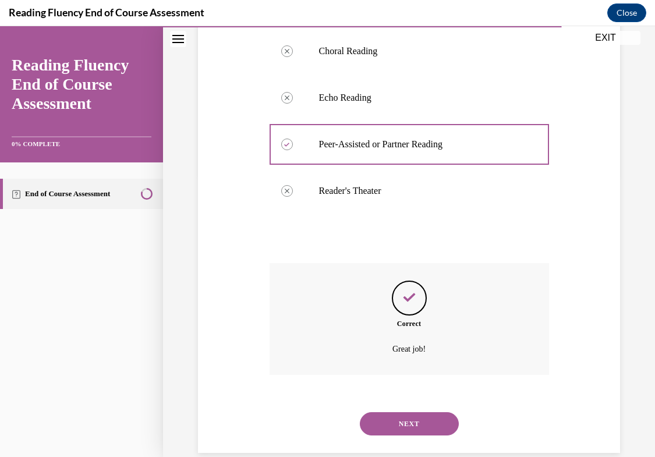
scroll to position [301, 0]
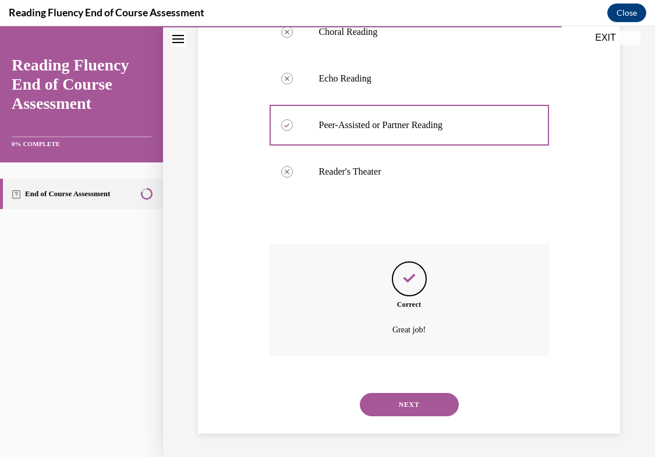
click at [415, 402] on button "NEXT" at bounding box center [409, 404] width 99 height 23
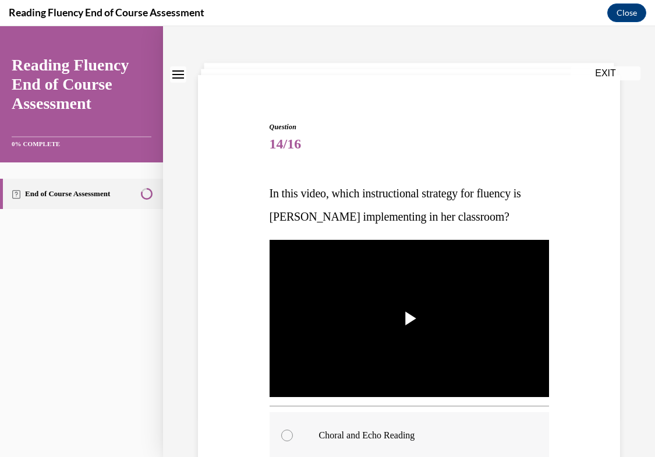
scroll to position [58, 0]
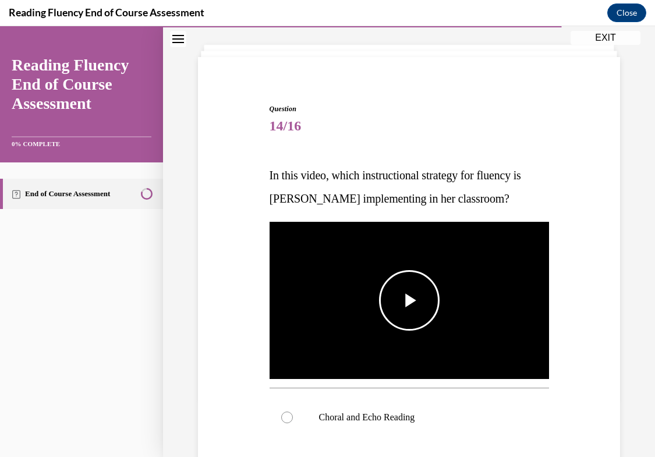
click at [418, 344] on img "Video player" at bounding box center [408, 300] width 279 height 157
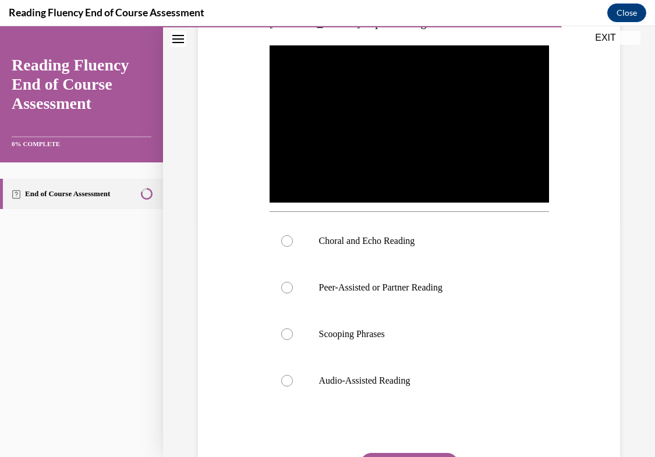
scroll to position [244, 0]
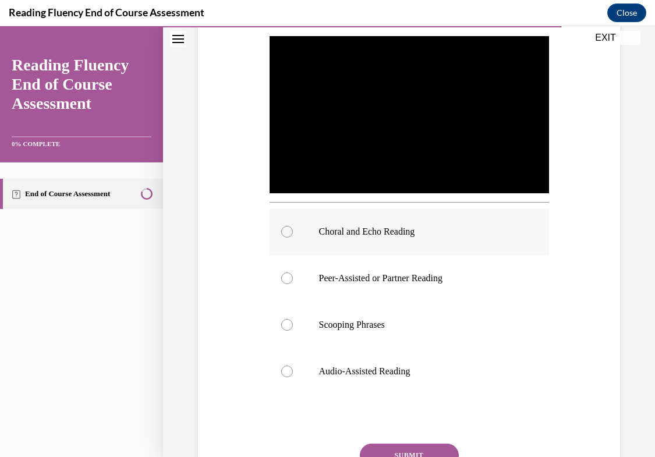
click at [426, 238] on label "Choral and Echo Reading" at bounding box center [408, 231] width 279 height 47
click at [293, 237] on input "Choral and Echo Reading" at bounding box center [287, 232] width 12 height 12
radio input "true"
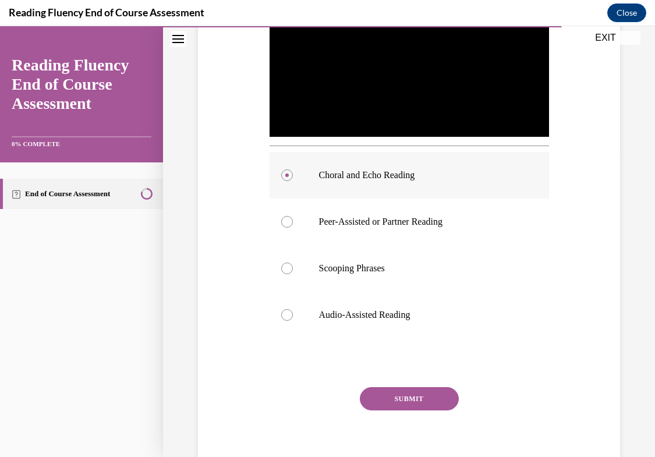
scroll to position [302, 0]
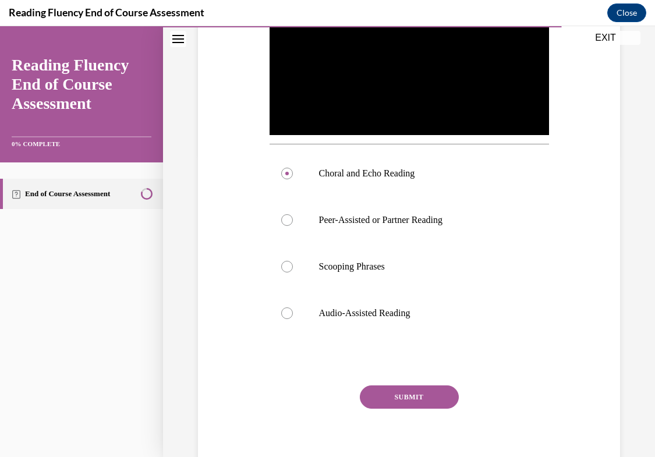
click at [406, 399] on button "SUBMIT" at bounding box center [409, 396] width 99 height 23
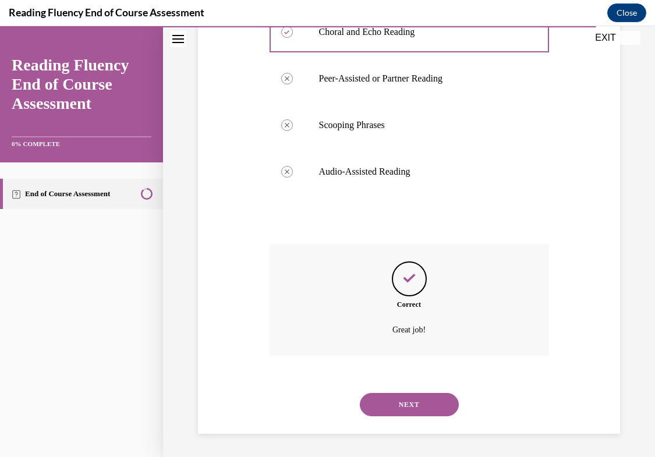
click at [406, 409] on button "NEXT" at bounding box center [409, 404] width 99 height 23
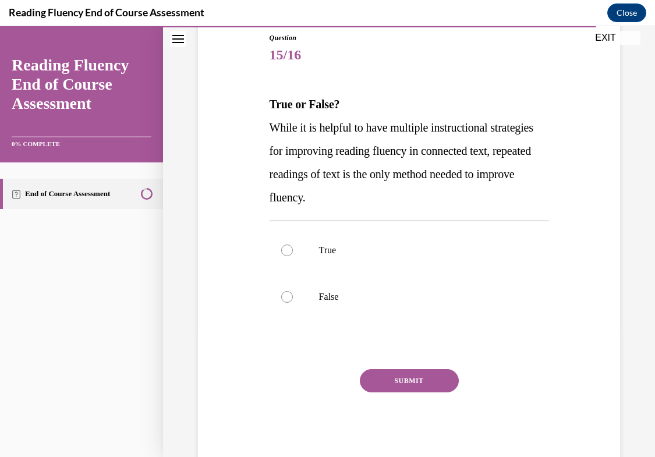
scroll to position [160, 0]
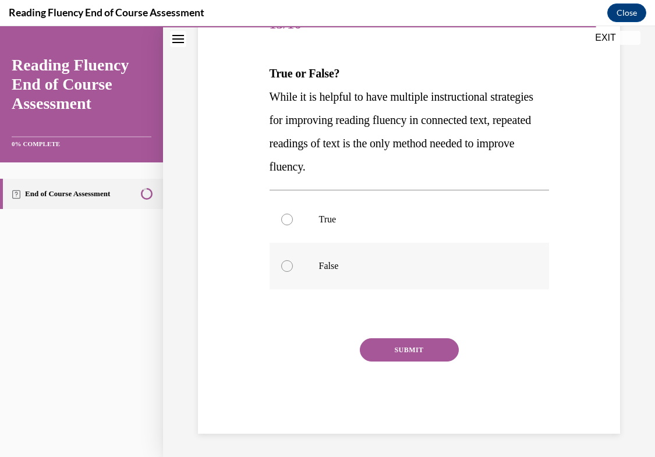
click at [388, 258] on label "False" at bounding box center [408, 266] width 279 height 47
click at [293, 260] on input "False" at bounding box center [287, 266] width 12 height 12
radio input "true"
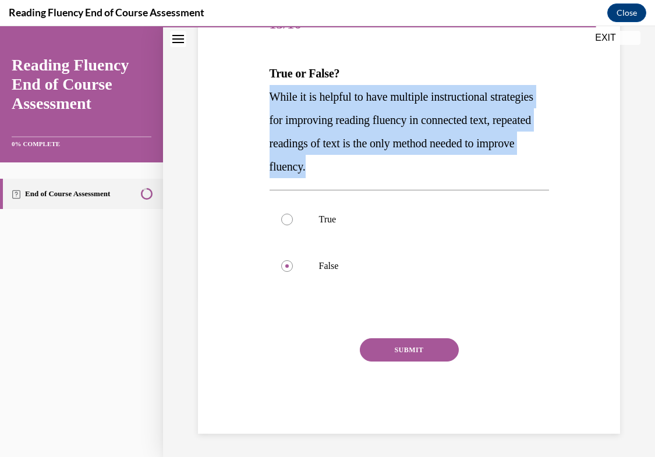
drag, startPoint x: 271, startPoint y: 93, endPoint x: 423, endPoint y: 162, distance: 166.2
click at [423, 162] on p "While it is helpful to have multiple instructional strategies for improving rea…" at bounding box center [408, 131] width 279 height 93
copy span "While it is helpful to have multiple instructional strategies for improving rea…"
click at [383, 349] on button "SUBMIT" at bounding box center [409, 349] width 99 height 23
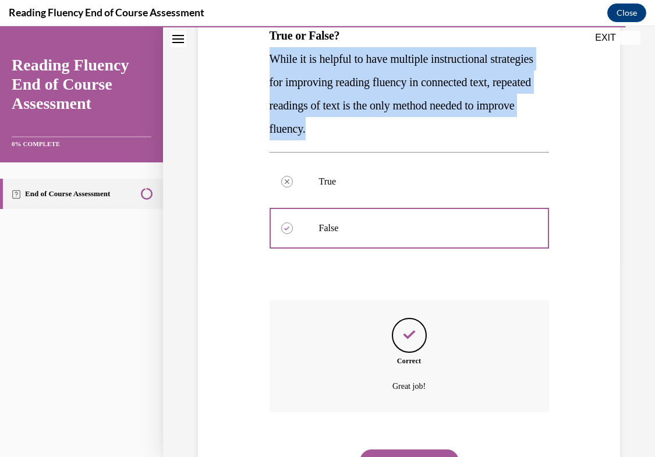
scroll to position [254, 0]
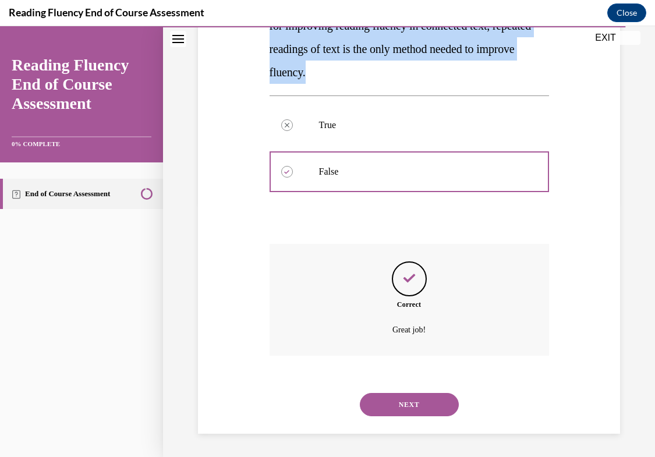
click at [397, 393] on button "NEXT" at bounding box center [409, 404] width 99 height 23
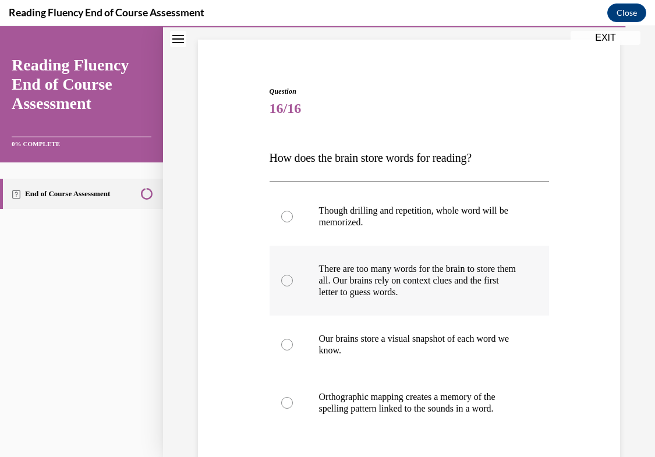
scroll to position [98, 0]
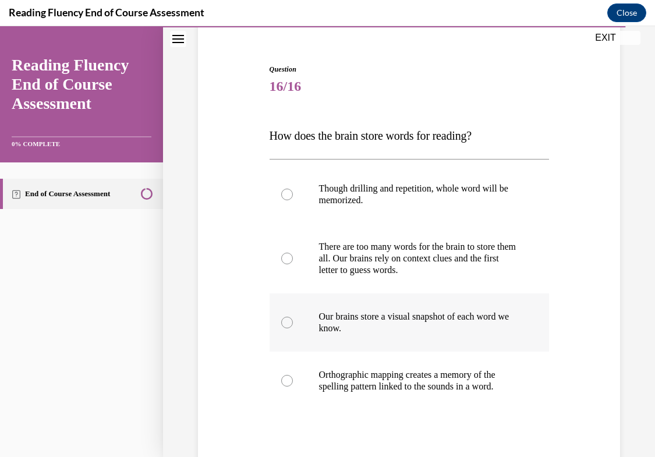
click at [420, 336] on label "Our brains store a visual snapshot of each word we know." at bounding box center [408, 322] width 279 height 58
click at [293, 328] on input "Our brains store a visual snapshot of each word we know." at bounding box center [287, 323] width 12 height 12
radio input "true"
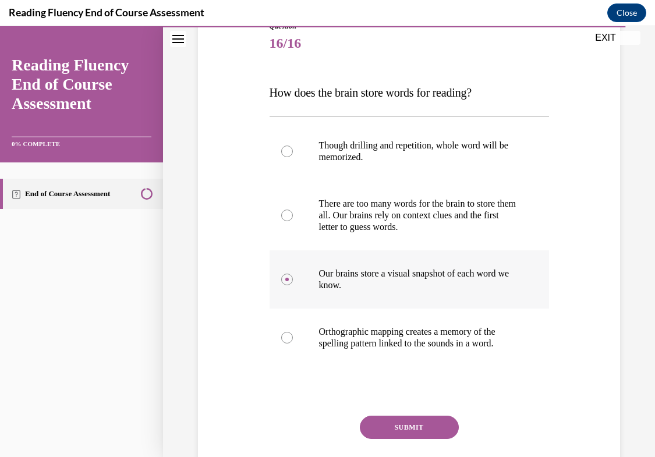
scroll to position [158, 0]
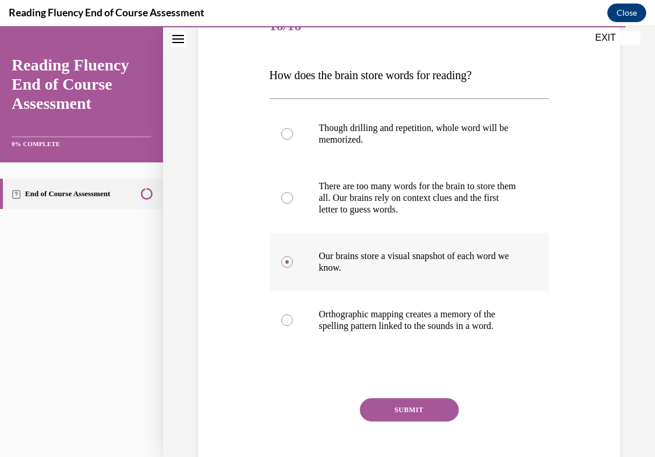
click at [420, 336] on label "Orthographic mapping creates a memory of the spelling pattern linked to the sou…" at bounding box center [408, 320] width 279 height 58
click at [293, 326] on input "Orthographic mapping creates a memory of the spelling pattern linked to the sou…" at bounding box center [287, 320] width 12 height 12
radio input "true"
click at [412, 417] on button "SUBMIT" at bounding box center [409, 409] width 99 height 23
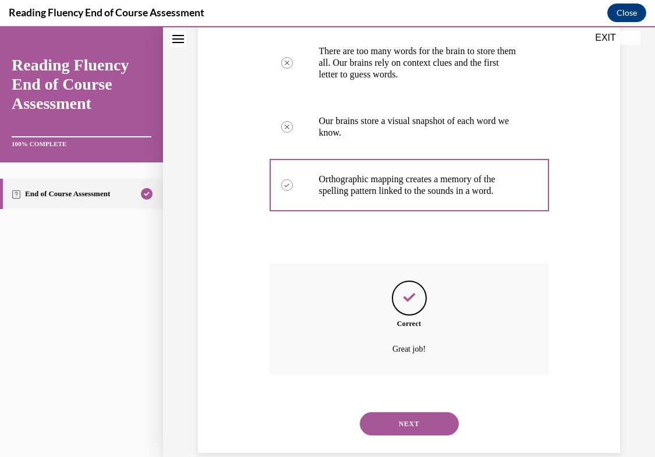
scroll to position [313, 0]
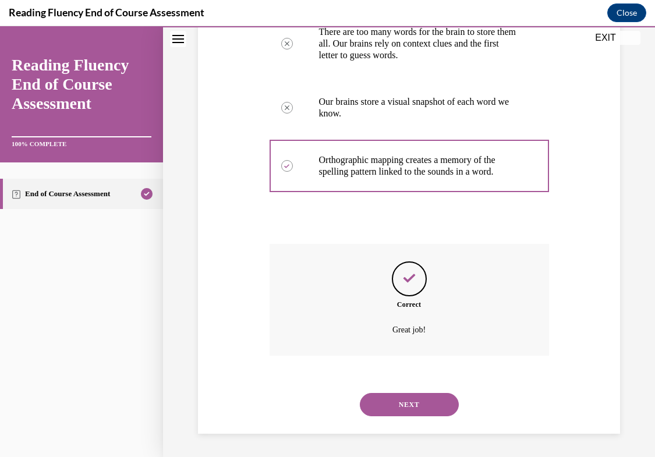
click at [407, 403] on button "NEXT" at bounding box center [409, 404] width 99 height 23
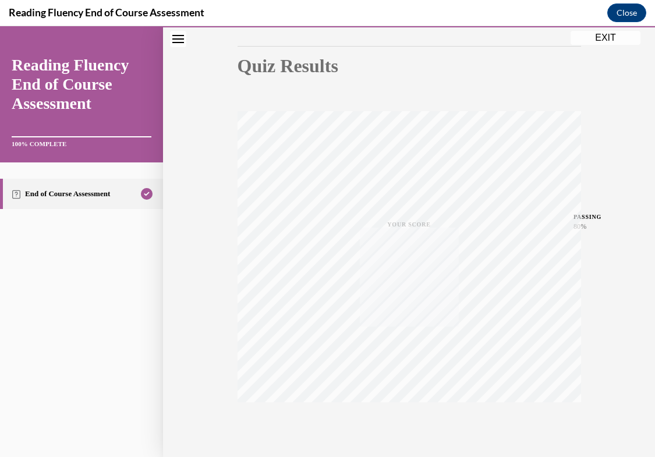
scroll to position [166, 0]
click at [609, 36] on button "EXIT" at bounding box center [605, 38] width 70 height 14
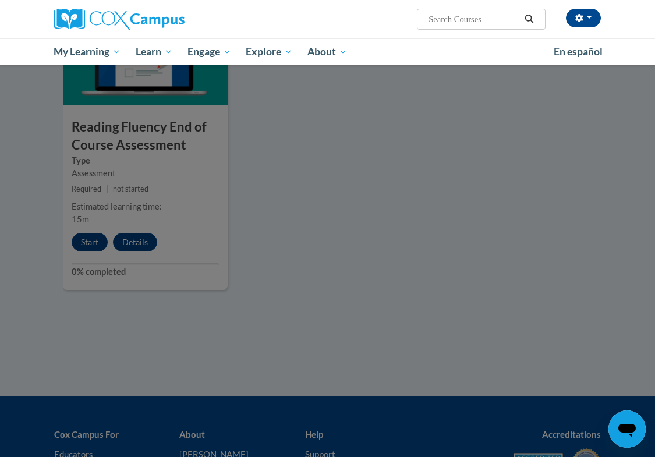
scroll to position [1105, 0]
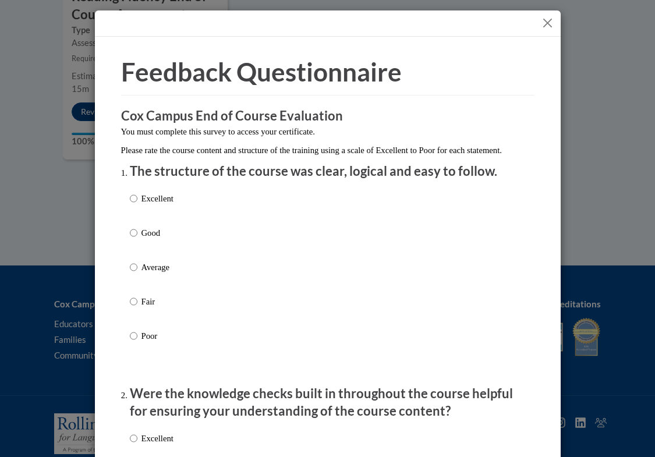
click at [552, 28] on button "Close" at bounding box center [547, 23] width 15 height 15
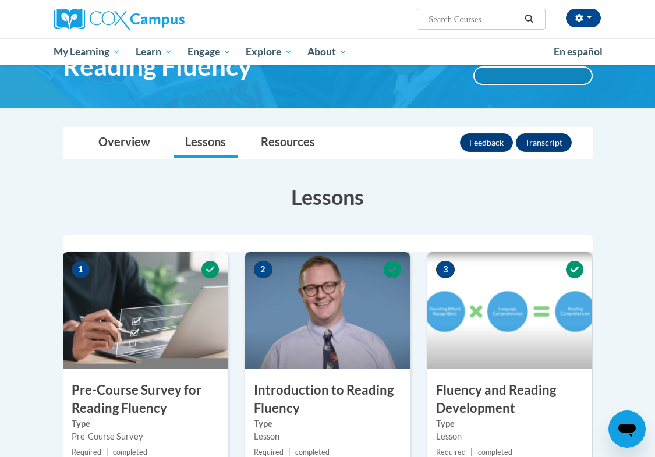
scroll to position [0, 0]
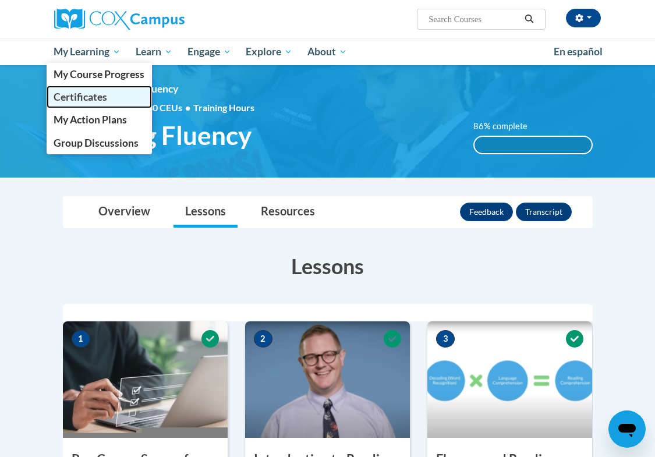
click at [97, 94] on span "Certificates" at bounding box center [81, 97] width 54 height 12
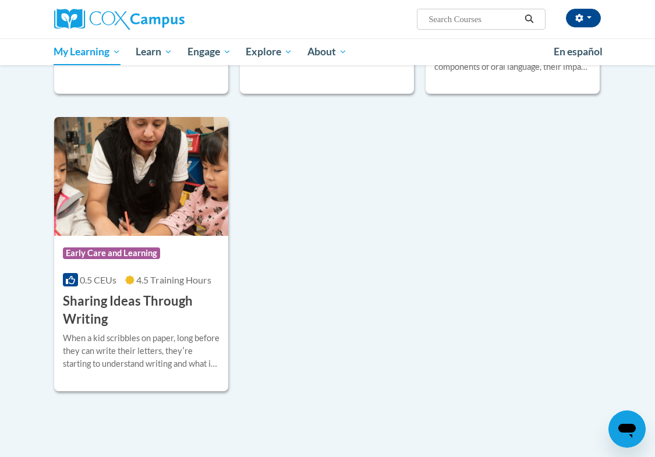
scroll to position [493, 0]
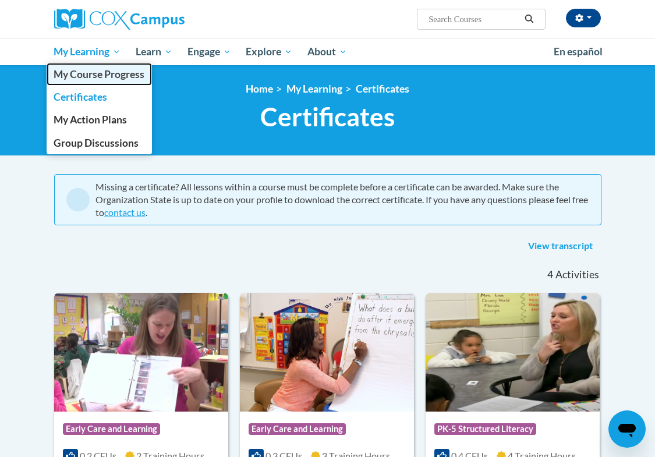
click at [88, 81] on link "My Course Progress" at bounding box center [100, 74] width 106 height 23
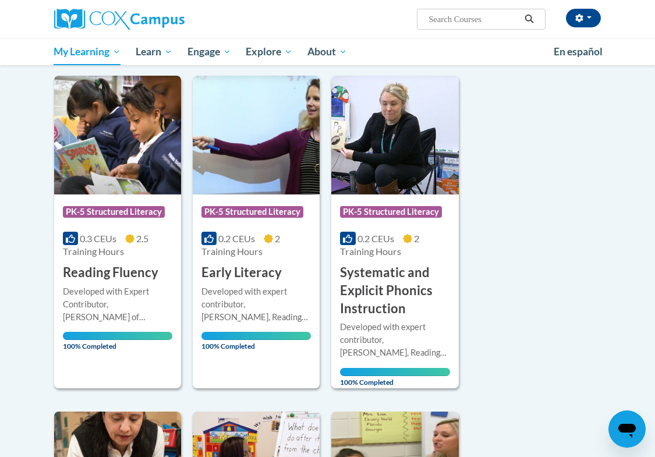
scroll to position [138, 0]
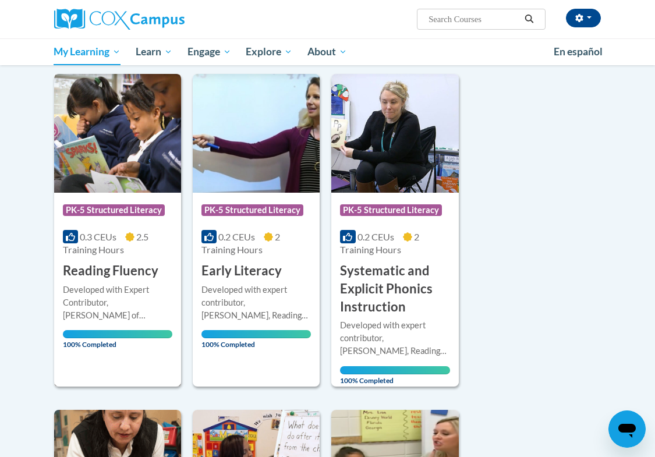
click at [125, 268] on h3 "Reading Fluency" at bounding box center [110, 271] width 95 height 18
